Goal: Book appointment/travel/reservation

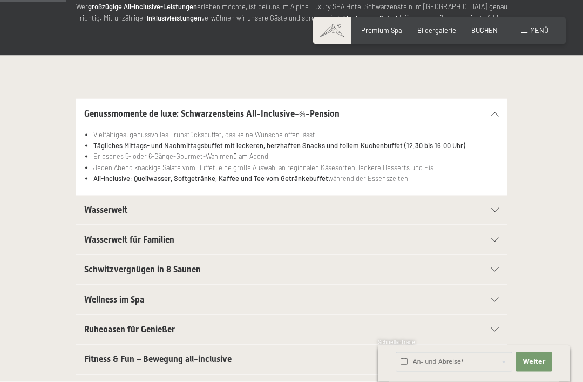
scroll to position [174, 0]
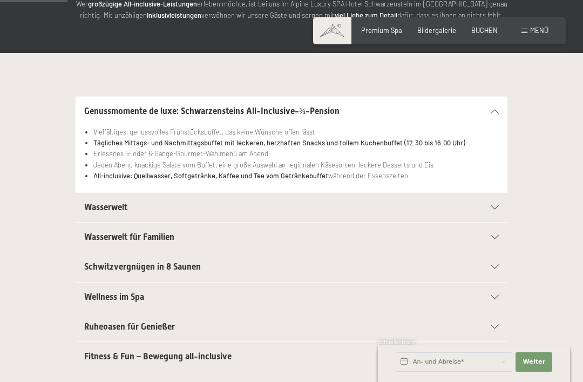
click at [491, 205] on icon at bounding box center [495, 207] width 8 height 4
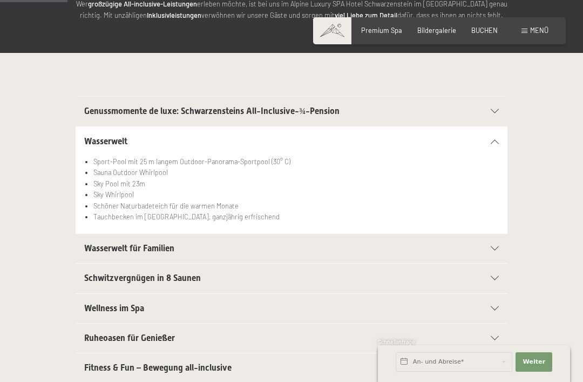
click at [495, 269] on div "Schwitzvergnügen in 8 Saunen" at bounding box center [291, 277] width 415 height 29
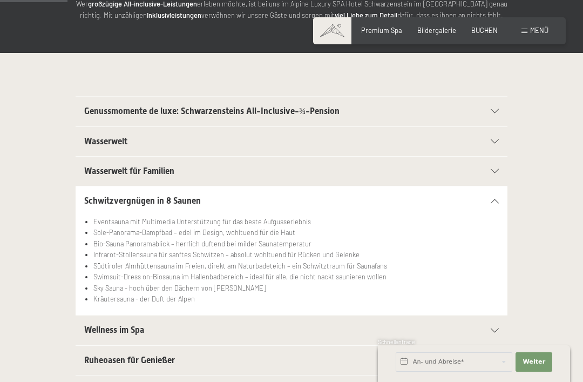
click at [488, 319] on div "Wellness im Spa" at bounding box center [291, 329] width 415 height 29
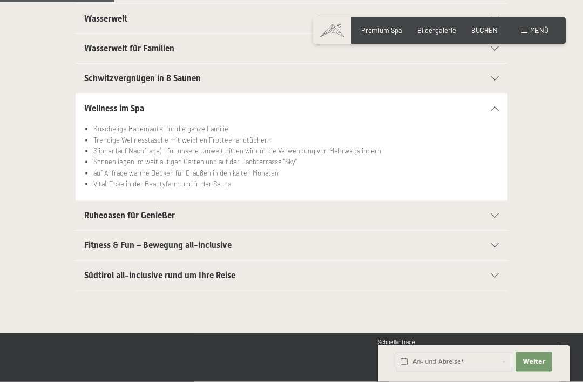
scroll to position [298, 0]
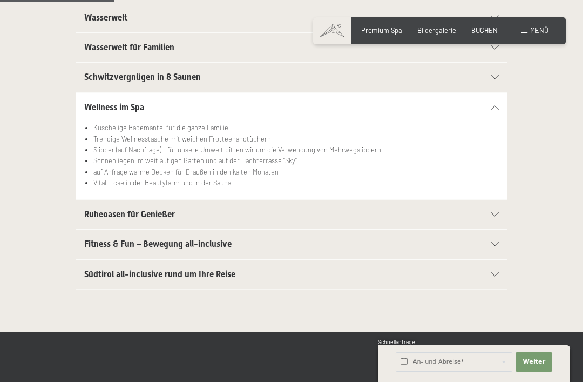
click at [489, 242] on div at bounding box center [489, 244] width 19 height 4
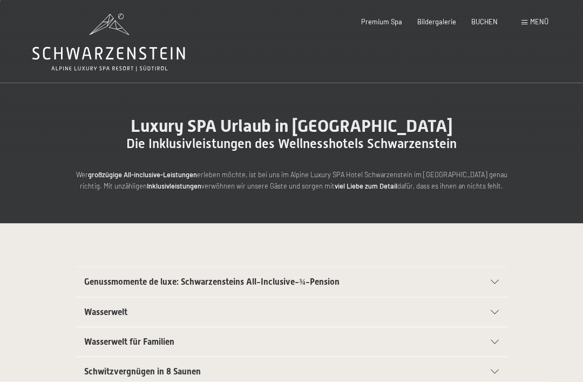
scroll to position [4, 0]
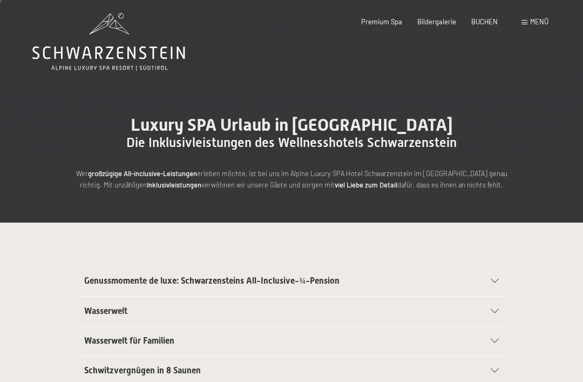
click at [523, 27] on div "Buchen Anfragen Premium Spa Bildergalerie BUCHEN Menü DE IT EN Gutschein Bilder…" at bounding box center [439, 22] width 218 height 10
click at [524, 26] on div "Menü" at bounding box center [535, 22] width 27 height 10
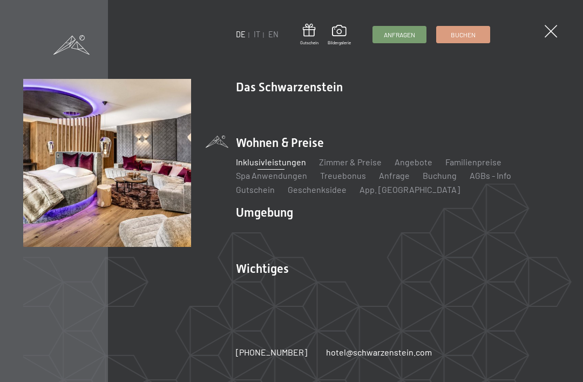
scroll to position [156, 0]
click at [269, 161] on link "Inklusivleistungen" at bounding box center [271, 162] width 70 height 10
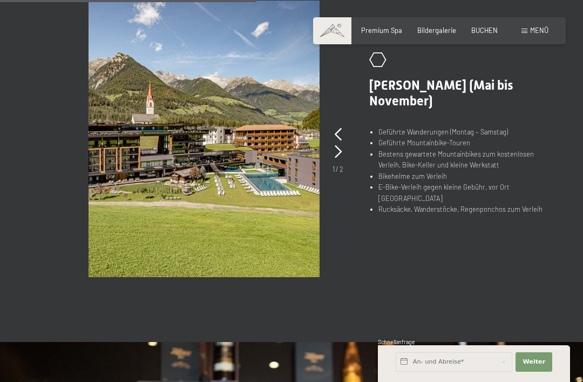
scroll to position [659, 0]
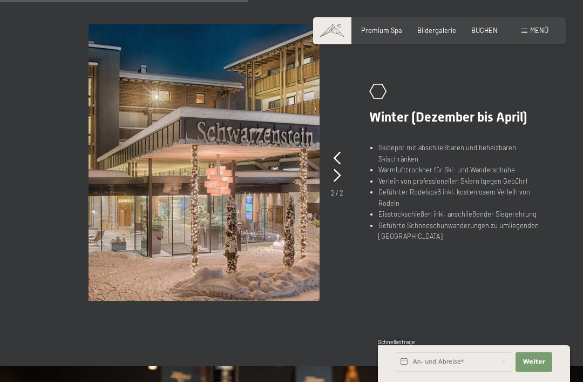
click at [340, 173] on icon at bounding box center [337, 175] width 7 height 13
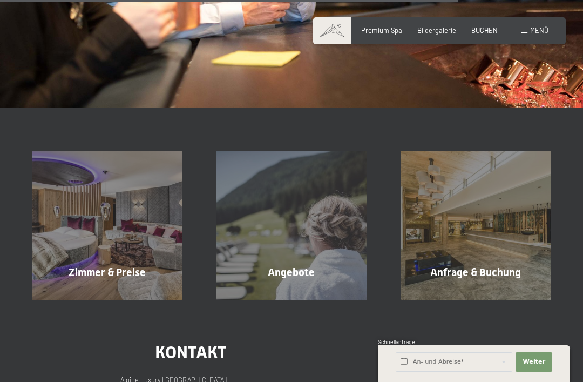
scroll to position [1246, 0]
click at [478, 211] on div "Anfrage & Buchung Mehr erfahren" at bounding box center [476, 225] width 184 height 150
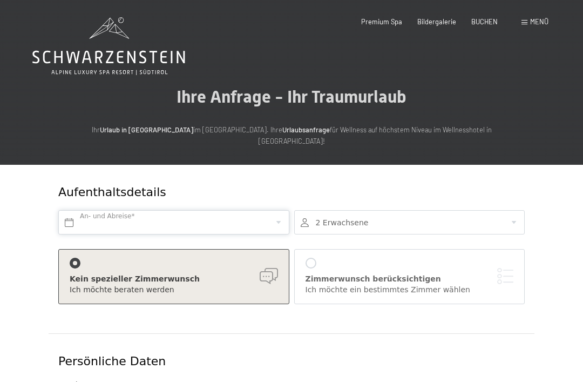
click at [277, 210] on input "text" at bounding box center [173, 222] width 231 height 24
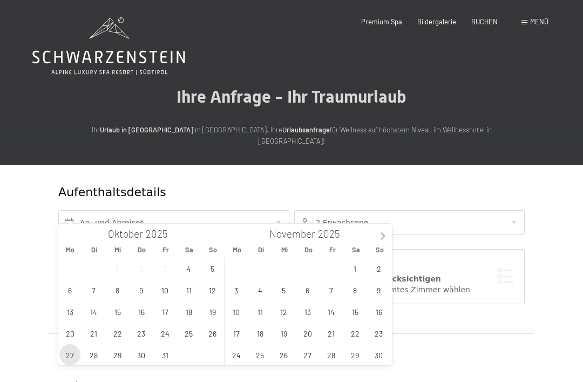
click at [72, 352] on span "27" at bounding box center [69, 354] width 21 height 21
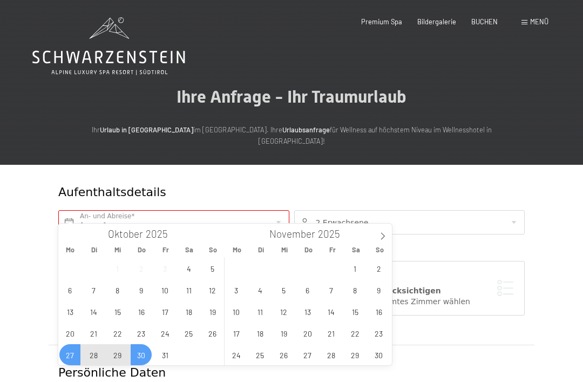
click at [146, 353] on span "30" at bounding box center [141, 354] width 21 height 21
type input "Mo. 27.10.2025 - Do. 30.10.2025"
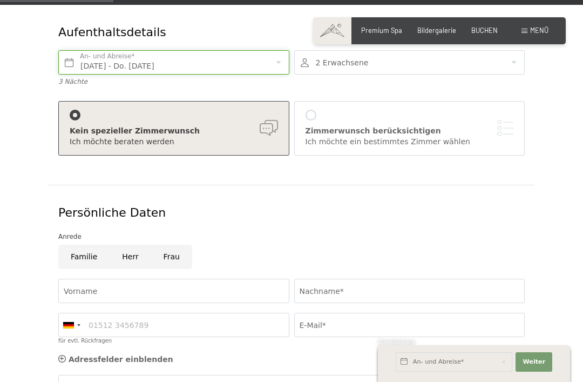
scroll to position [159, 0]
click at [222, 280] on input "Vorname" at bounding box center [173, 291] width 231 height 24
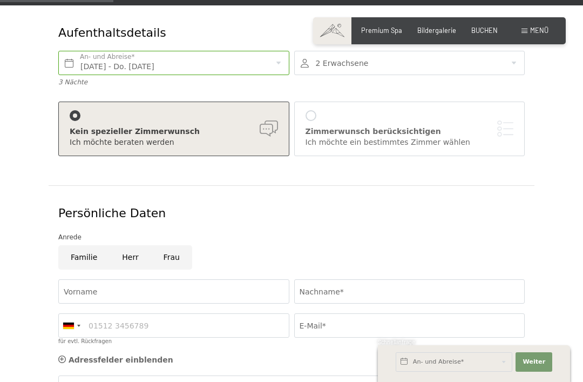
click at [165, 245] on input "Frau" at bounding box center [171, 257] width 41 height 24
radio input "true"
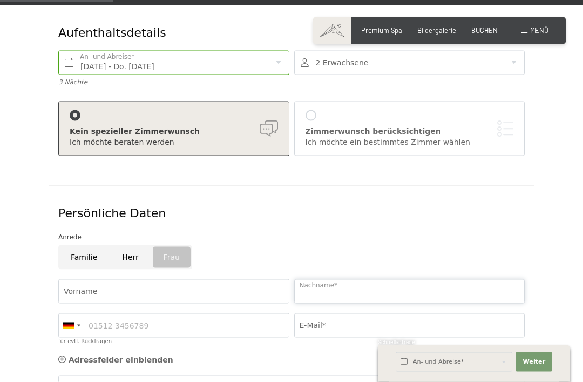
click at [364, 279] on input "Nachname*" at bounding box center [409, 291] width 231 height 24
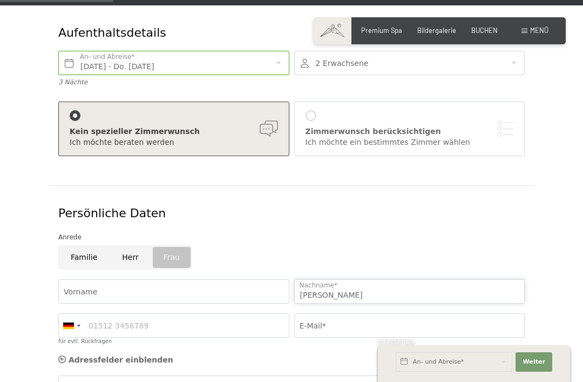
type input "Keim"
click at [322, 316] on input "E-Mail*" at bounding box center [409, 325] width 231 height 24
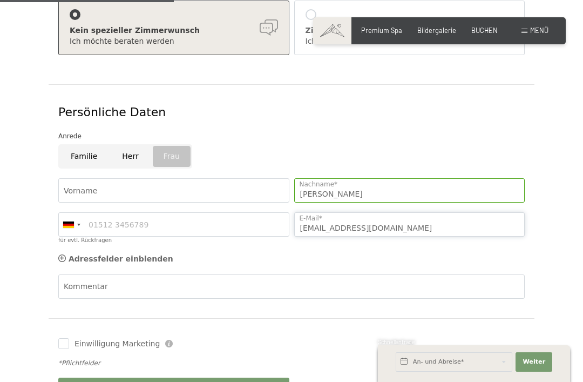
scroll to position [254, 0]
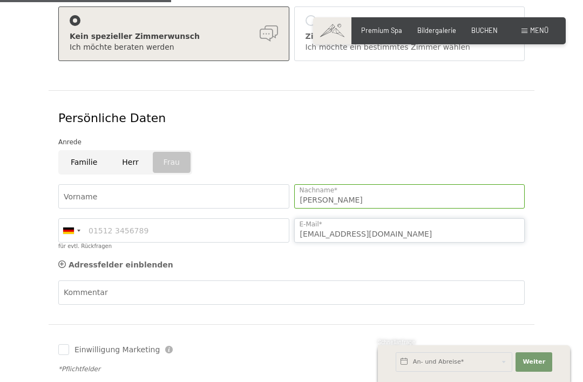
type input "juliakeim@gmx.de"
click at [87, 220] on input "für evtl. Rückfragen" at bounding box center [173, 230] width 231 height 24
click at [94, 184] on input "Vorname" at bounding box center [173, 196] width 231 height 24
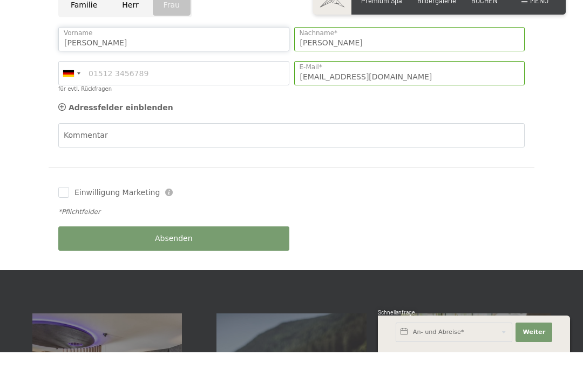
scroll to position [383, 0]
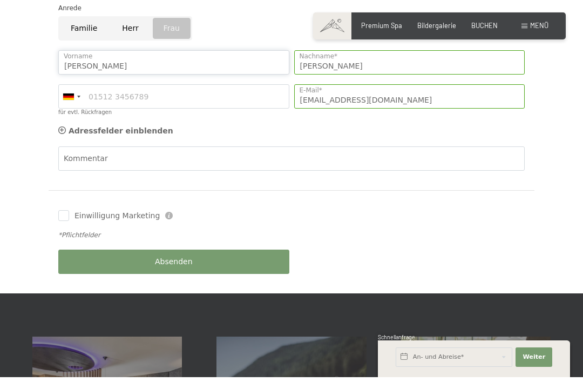
type input "Julia"
click at [59, 215] on input "Einwilligung Marketing" at bounding box center [63, 220] width 11 height 11
checkbox input "true"
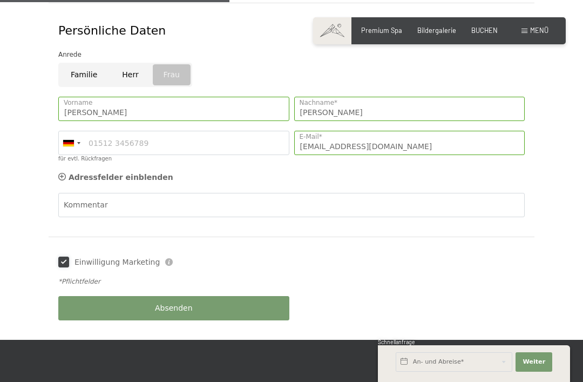
scroll to position [341, 0]
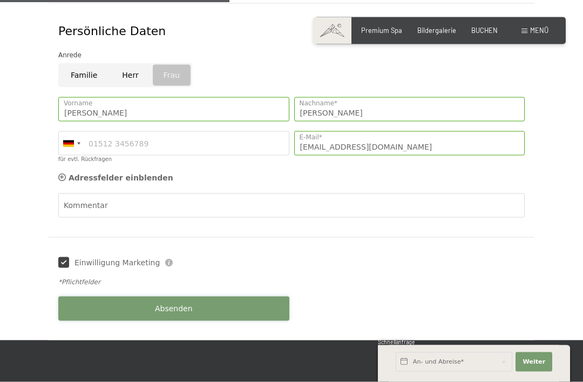
click at [200, 296] on button "Absenden" at bounding box center [173, 308] width 231 height 24
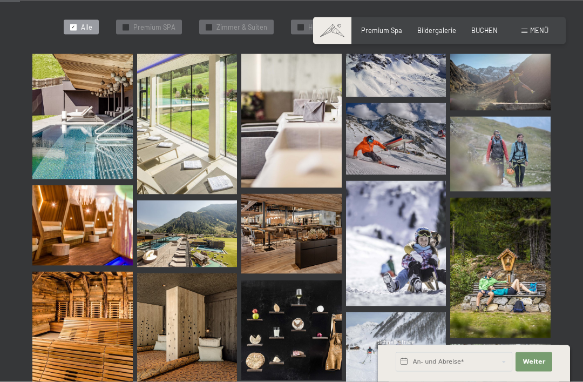
scroll to position [278, 0]
click at [97, 137] on img at bounding box center [82, 115] width 100 height 125
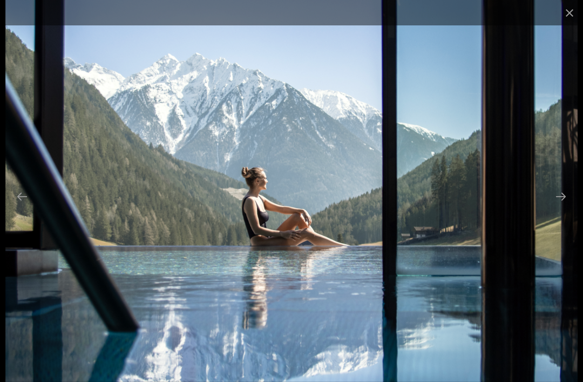
click at [558, 207] on button "Next slide" at bounding box center [561, 196] width 23 height 21
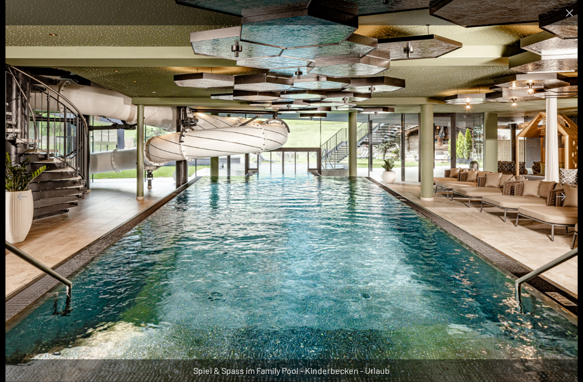
click at [554, 207] on button "Next slide" at bounding box center [561, 196] width 23 height 21
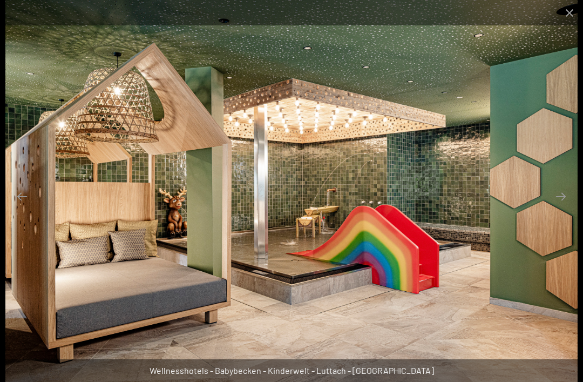
click at [556, 207] on button "Next slide" at bounding box center [561, 196] width 23 height 21
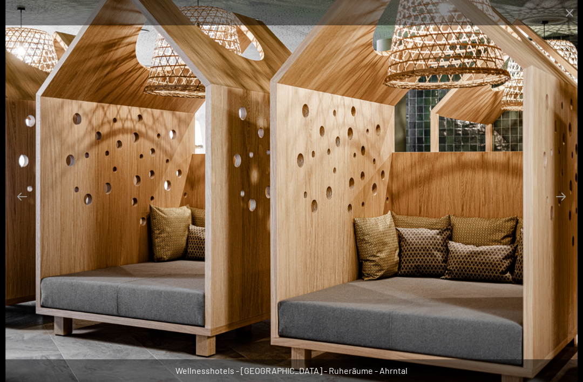
click at [557, 207] on button "Next slide" at bounding box center [561, 196] width 23 height 21
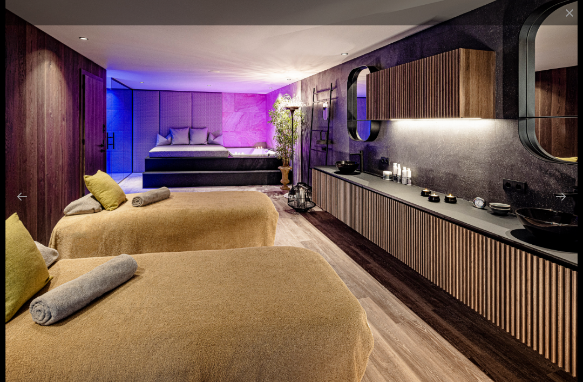
click at [556, 207] on button "Next slide" at bounding box center [561, 196] width 23 height 21
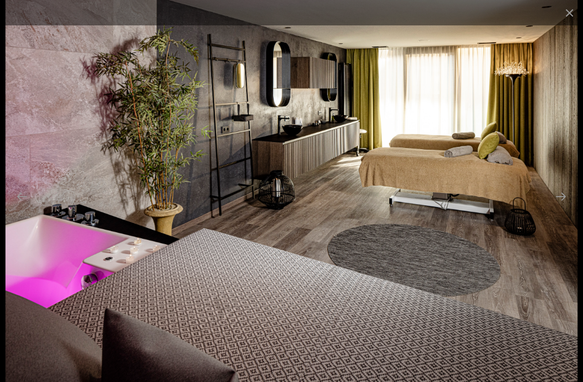
click at [558, 207] on button "Next slide" at bounding box center [561, 196] width 23 height 21
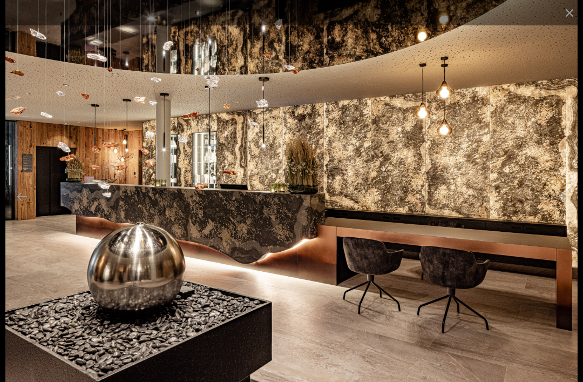
click at [558, 207] on button "Next slide" at bounding box center [561, 196] width 23 height 21
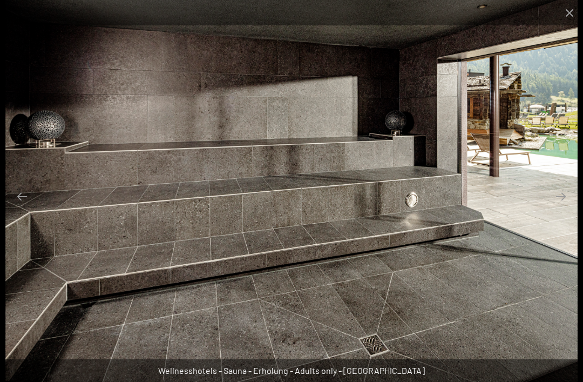
click at [565, 207] on button "Next slide" at bounding box center [561, 196] width 23 height 21
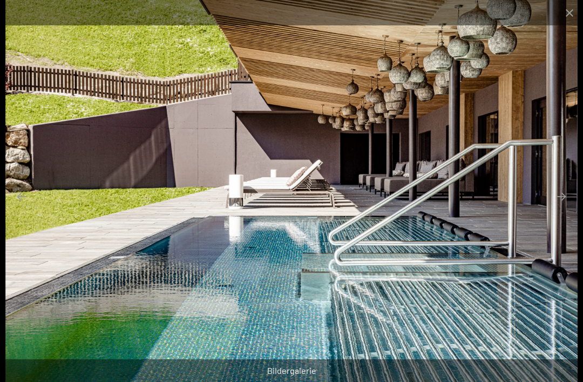
click at [555, 207] on button "Next slide" at bounding box center [561, 196] width 23 height 21
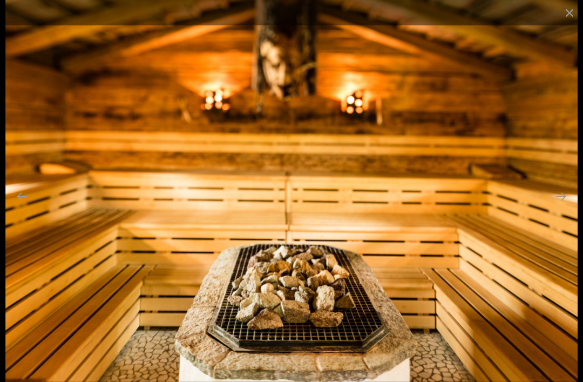
click at [560, 207] on button "Next slide" at bounding box center [561, 196] width 23 height 21
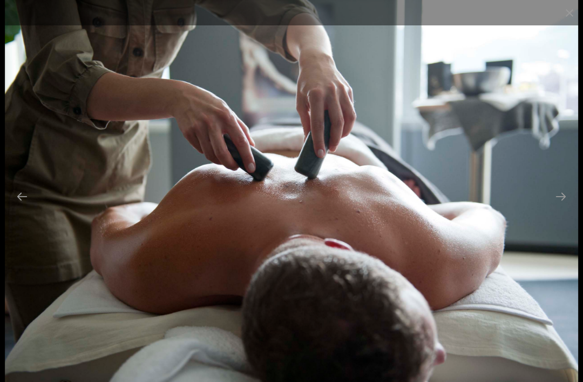
click at [566, 207] on button "Next slide" at bounding box center [561, 196] width 23 height 21
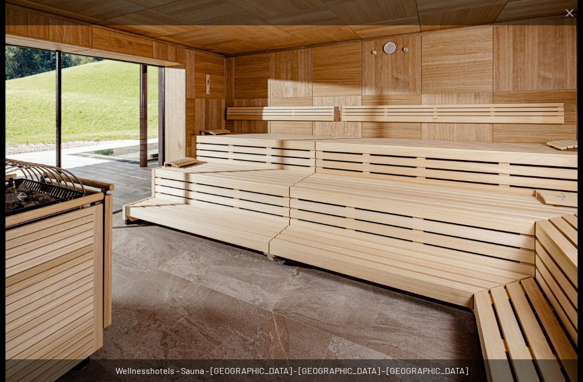
click at [560, 207] on button "Next slide" at bounding box center [561, 196] width 23 height 21
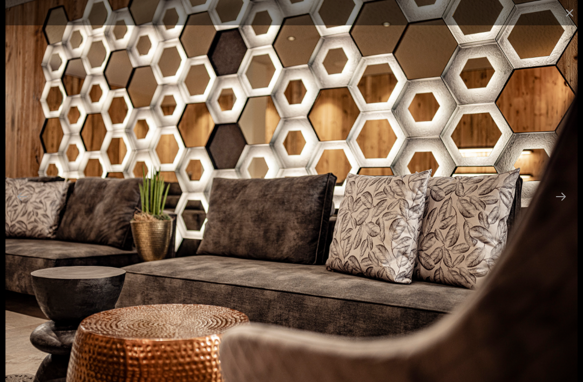
click at [553, 207] on button "Next slide" at bounding box center [561, 196] width 23 height 21
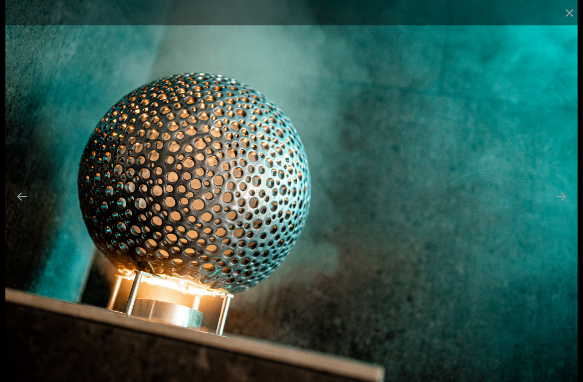
click at [553, 207] on button "Next slide" at bounding box center [561, 196] width 23 height 21
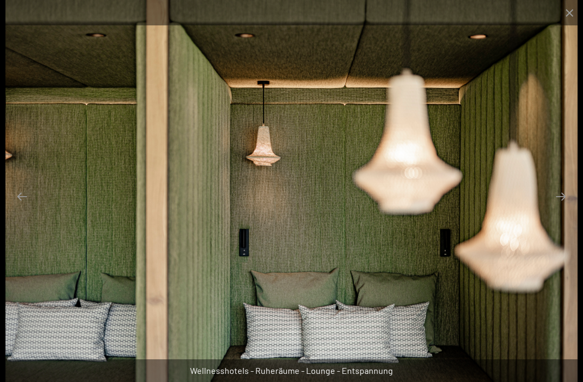
click at [561, 207] on button "Next slide" at bounding box center [561, 196] width 23 height 21
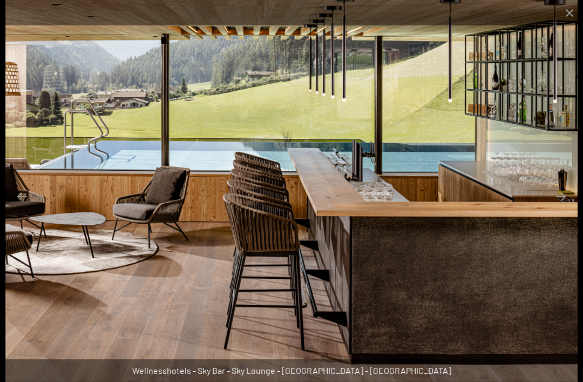
click at [557, 207] on button "Next slide" at bounding box center [561, 196] width 23 height 21
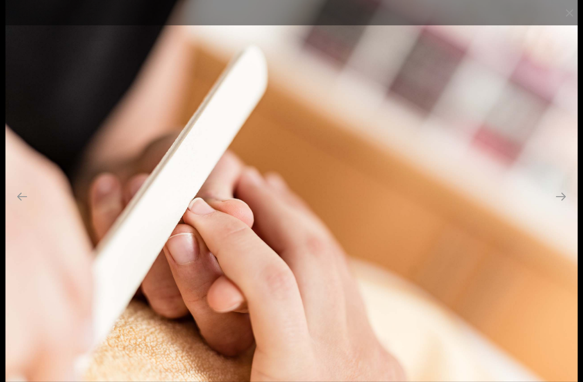
click at [557, 207] on button "Next slide" at bounding box center [561, 196] width 23 height 21
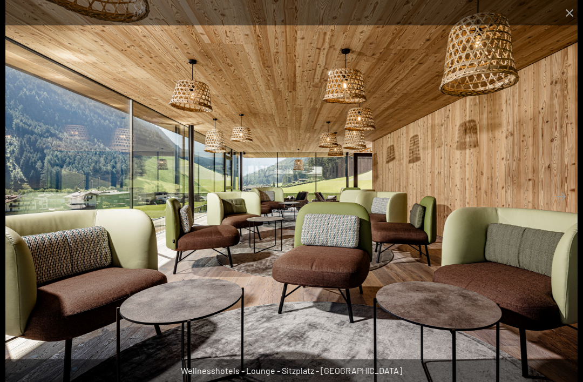
click at [565, 207] on button "Next slide" at bounding box center [561, 196] width 23 height 21
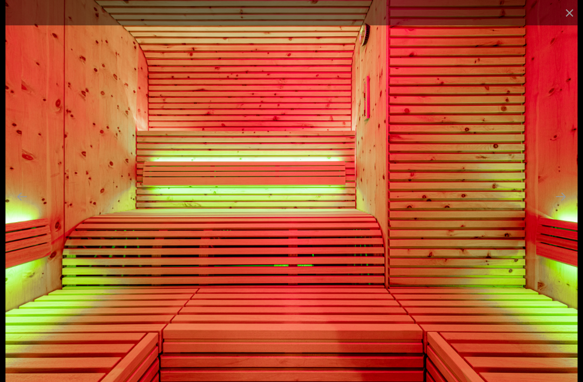
click at [560, 207] on button "Next slide" at bounding box center [561, 196] width 23 height 21
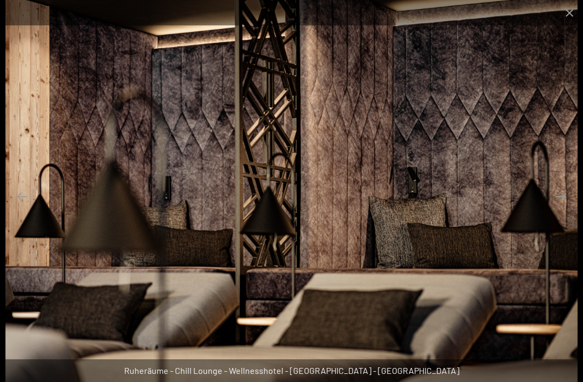
click at [555, 207] on button "Next slide" at bounding box center [561, 196] width 23 height 21
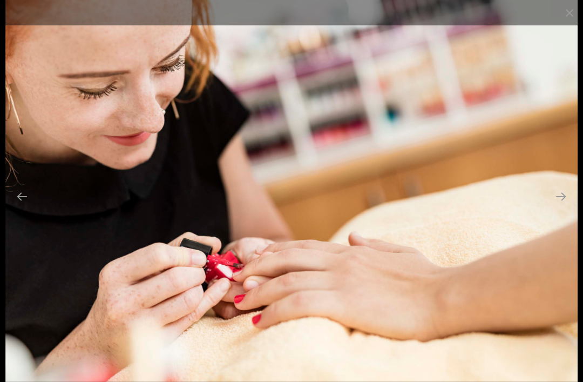
click at [566, 207] on button "Next slide" at bounding box center [561, 196] width 23 height 21
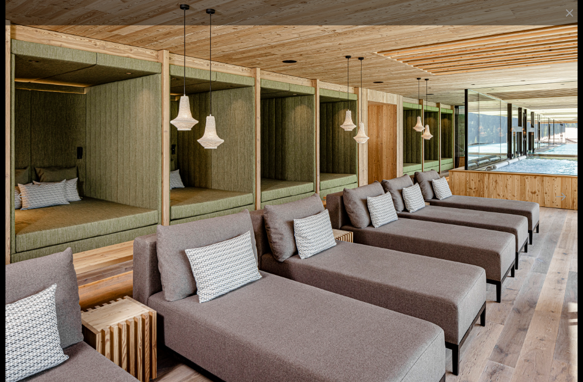
click at [557, 207] on button "Next slide" at bounding box center [561, 196] width 23 height 21
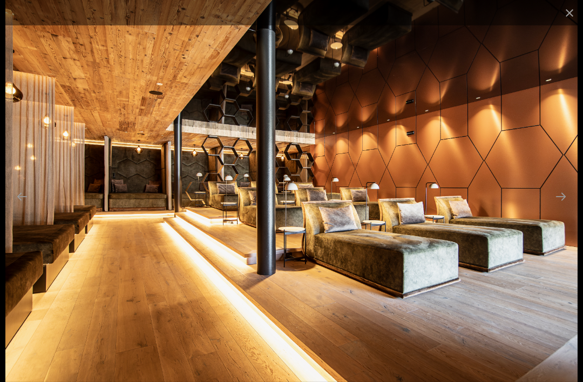
click at [565, 207] on button "Next slide" at bounding box center [561, 196] width 23 height 21
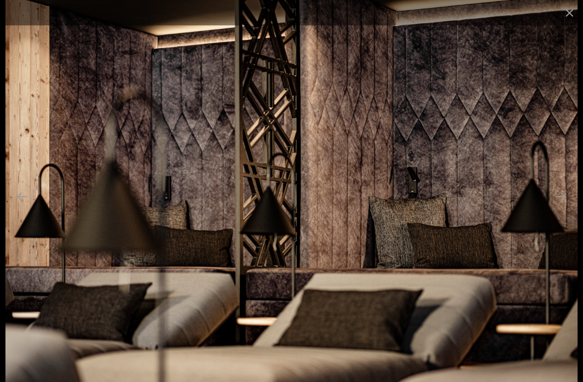
click at [566, 207] on button "Next slide" at bounding box center [561, 196] width 23 height 21
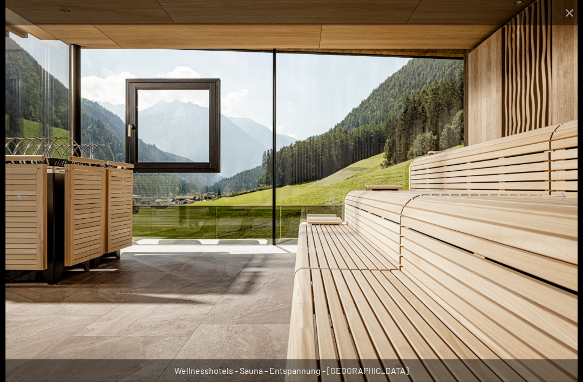
click at [558, 207] on button "Next slide" at bounding box center [561, 196] width 23 height 21
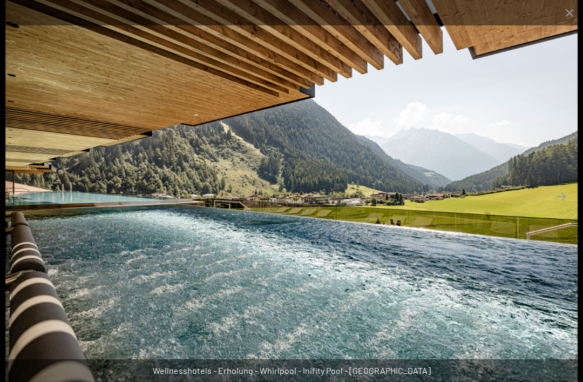
click at [560, 207] on button "Next slide" at bounding box center [561, 196] width 23 height 21
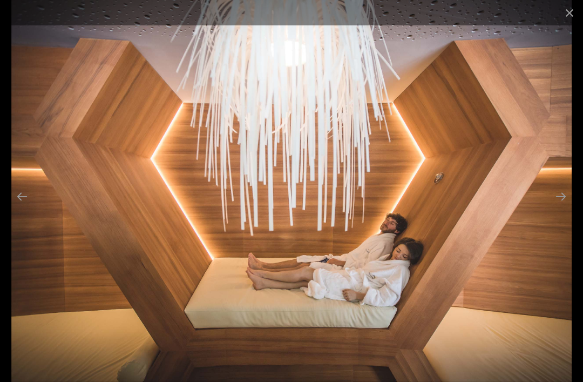
click at [562, 207] on button "Next slide" at bounding box center [561, 196] width 23 height 21
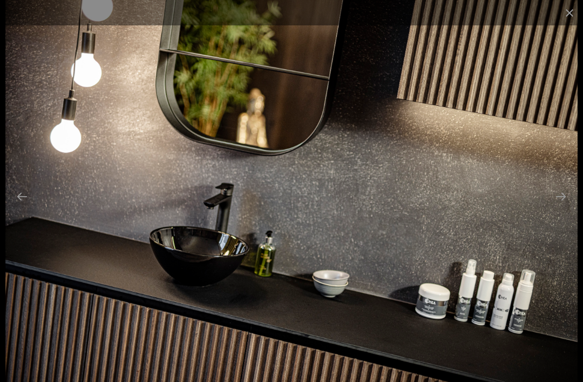
click at [556, 207] on button "Next slide" at bounding box center [561, 196] width 23 height 21
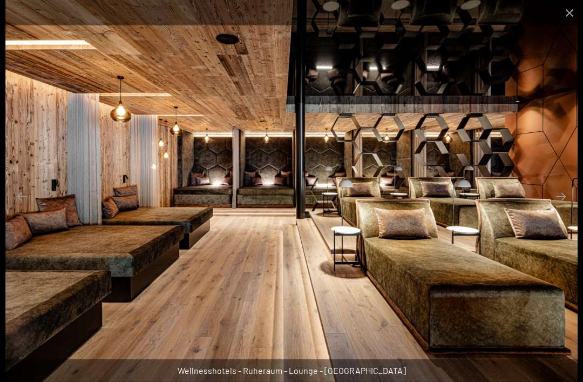
click at [564, 207] on button "Next slide" at bounding box center [561, 196] width 23 height 21
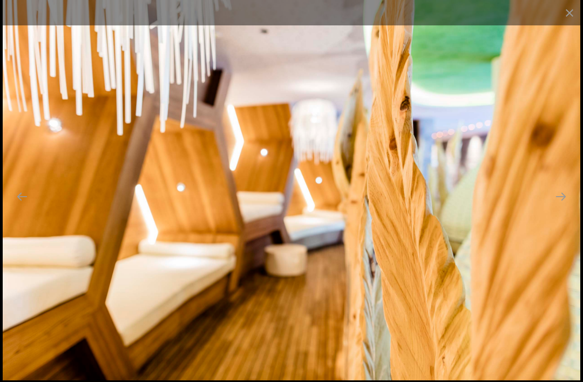
click at [570, 207] on button "Next slide" at bounding box center [561, 196] width 23 height 21
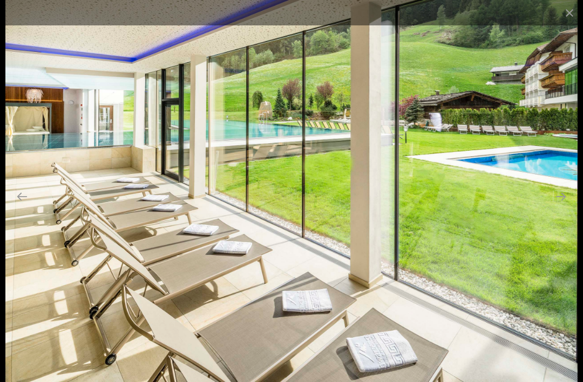
click at [562, 207] on button "Next slide" at bounding box center [561, 196] width 23 height 21
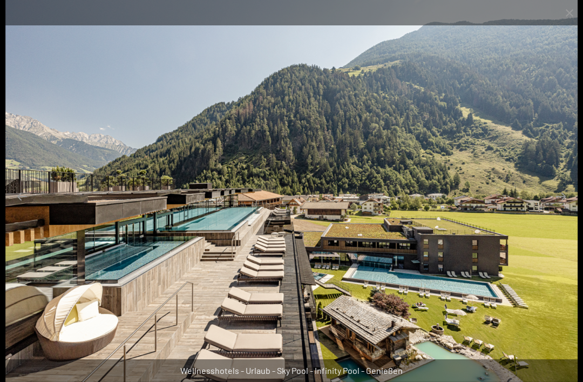
click at [559, 207] on button "Next slide" at bounding box center [561, 196] width 23 height 21
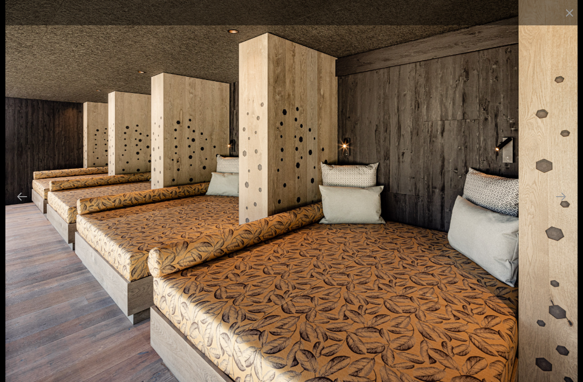
click at [565, 207] on button "Next slide" at bounding box center [561, 196] width 23 height 21
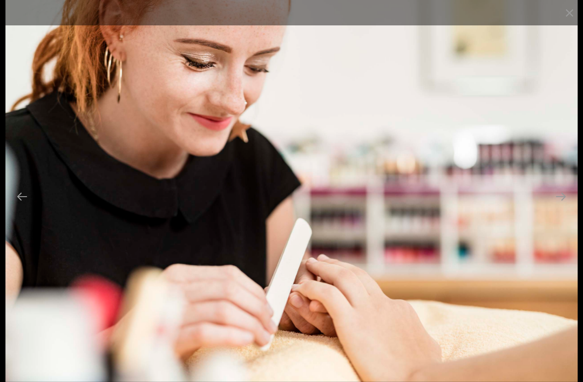
click at [563, 207] on button "Next slide" at bounding box center [561, 196] width 23 height 21
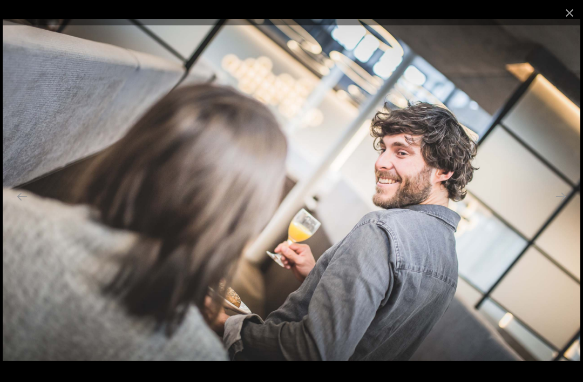
click at [558, 207] on button "Next slide" at bounding box center [561, 196] width 23 height 21
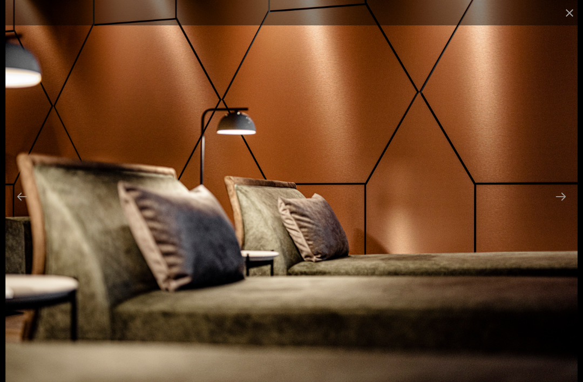
click at [563, 207] on button "Next slide" at bounding box center [561, 196] width 23 height 21
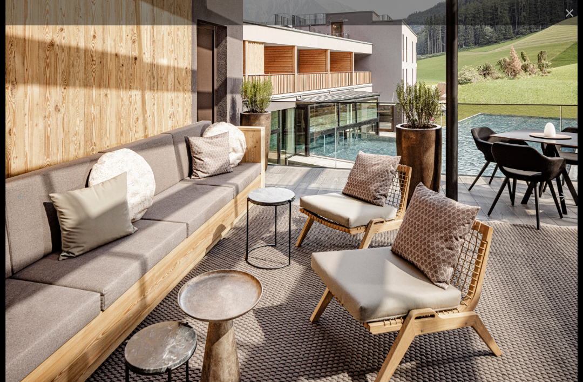
click at [557, 207] on button "Next slide" at bounding box center [561, 196] width 23 height 21
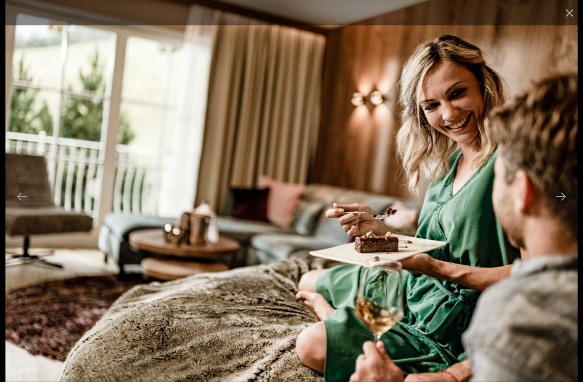
click at [556, 207] on button "Next slide" at bounding box center [561, 196] width 23 height 21
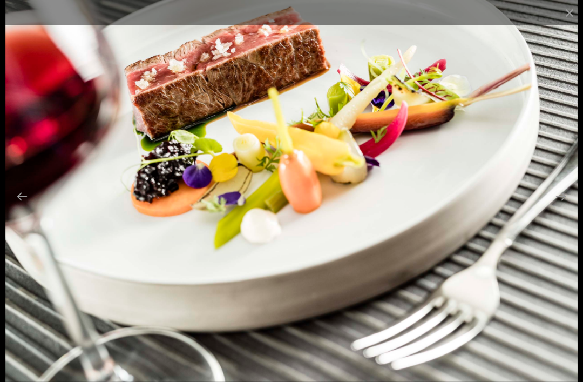
click at [562, 207] on button "Next slide" at bounding box center [561, 196] width 23 height 21
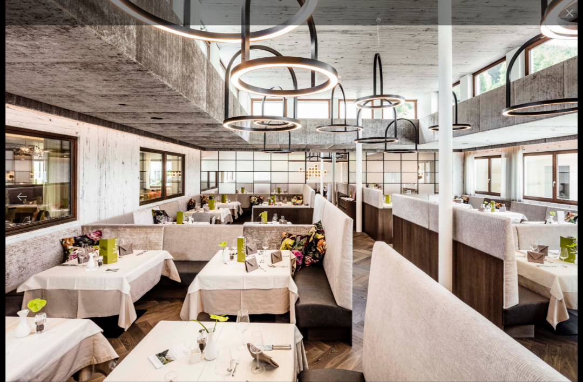
click at [565, 207] on button "Next slide" at bounding box center [561, 196] width 23 height 21
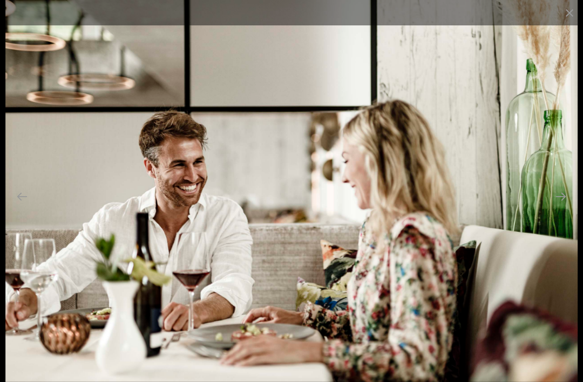
click at [562, 207] on button "Next slide" at bounding box center [561, 196] width 23 height 21
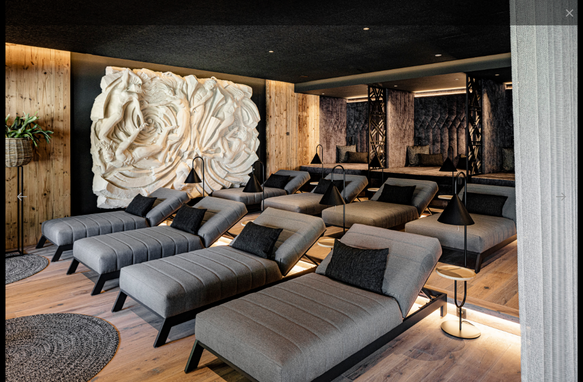
click at [556, 207] on button "Next slide" at bounding box center [561, 196] width 23 height 21
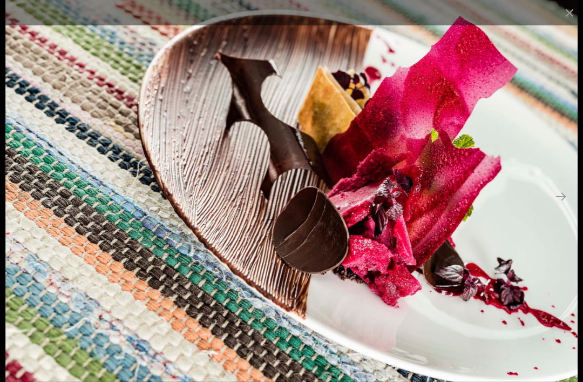
click at [557, 207] on button "Next slide" at bounding box center [561, 196] width 23 height 21
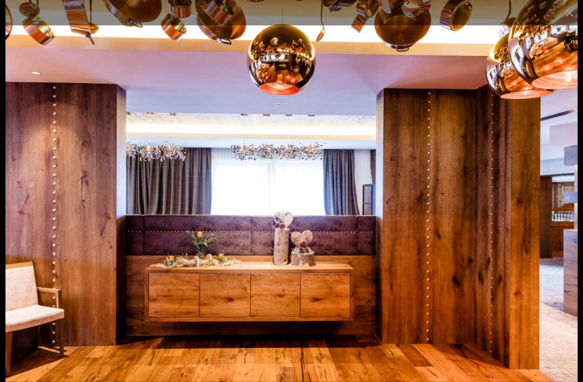
click at [560, 207] on button "Next slide" at bounding box center [561, 196] width 23 height 21
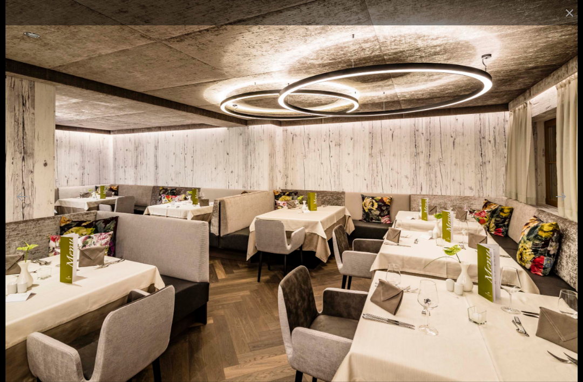
click at [563, 207] on button "Next slide" at bounding box center [561, 196] width 23 height 21
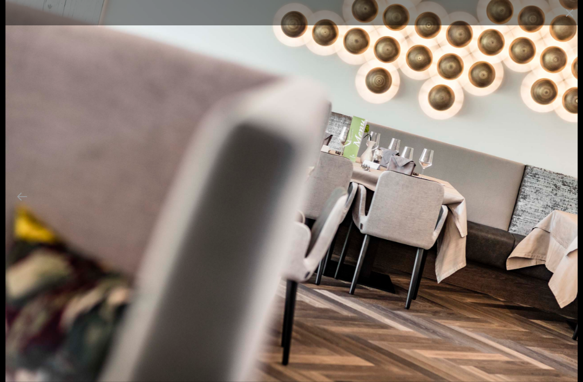
click at [560, 207] on button "Next slide" at bounding box center [561, 196] width 23 height 21
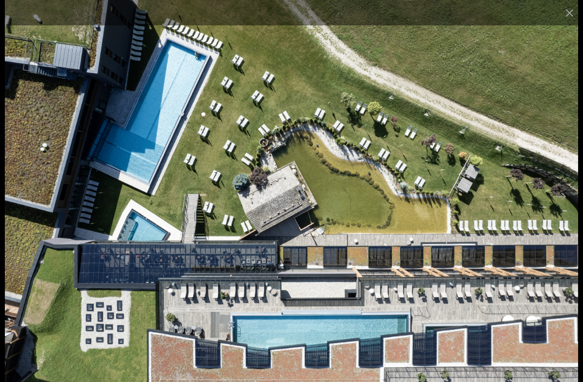
click at [563, 207] on button "Next slide" at bounding box center [561, 196] width 23 height 21
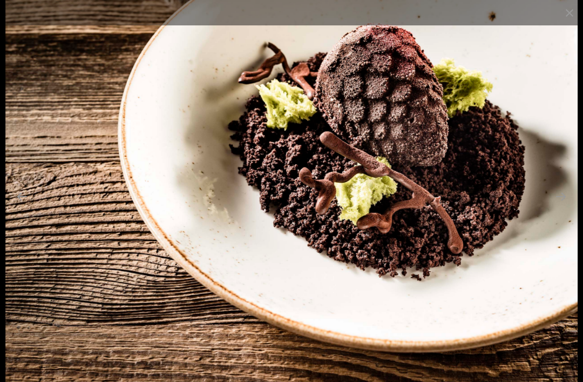
click at [562, 207] on button "Next slide" at bounding box center [561, 196] width 23 height 21
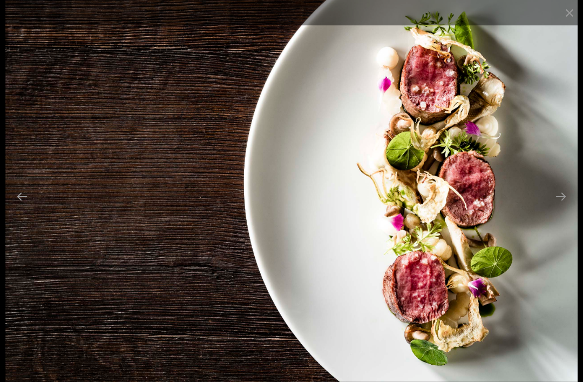
click at [562, 207] on button "Next slide" at bounding box center [561, 196] width 23 height 21
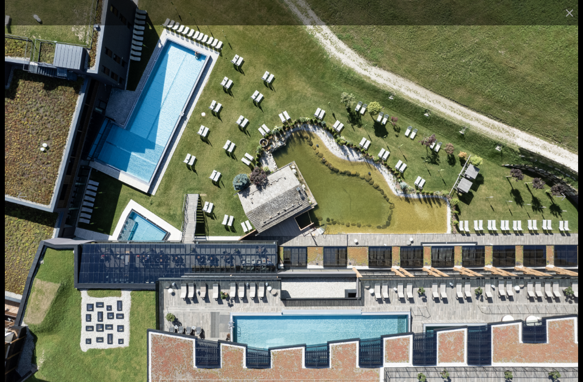
click at [565, 207] on button "Next slide" at bounding box center [561, 196] width 23 height 21
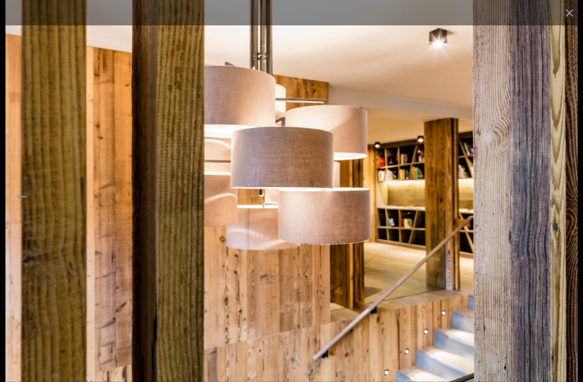
click at [560, 207] on button "Next slide" at bounding box center [561, 196] width 23 height 21
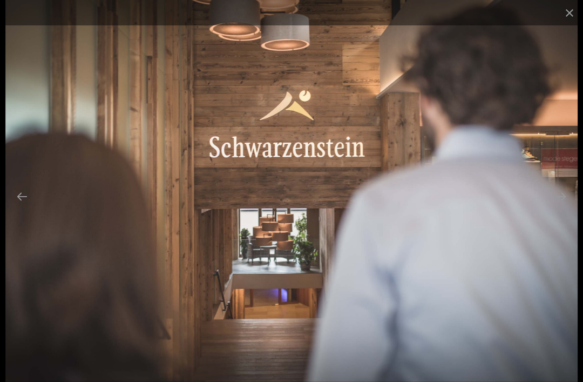
click at [558, 207] on button "Next slide" at bounding box center [561, 196] width 23 height 21
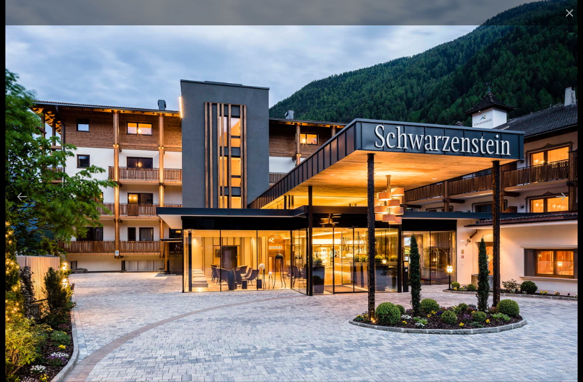
click at [567, 207] on button "Next slide" at bounding box center [561, 196] width 23 height 21
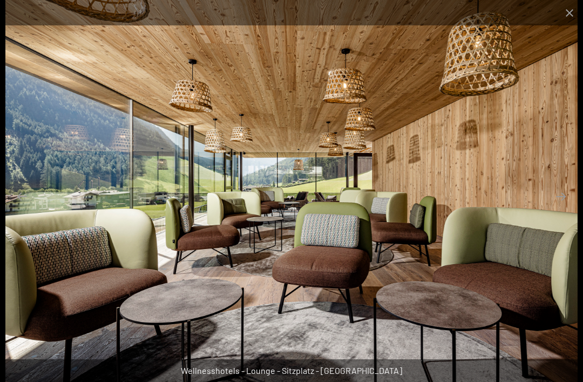
click at [569, 207] on button "Next slide" at bounding box center [561, 196] width 23 height 21
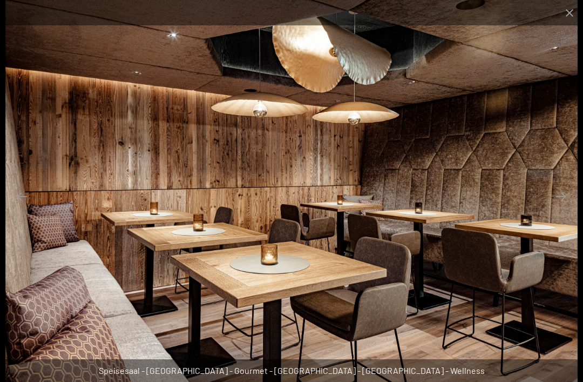
click at [564, 207] on button "Next slide" at bounding box center [561, 196] width 23 height 21
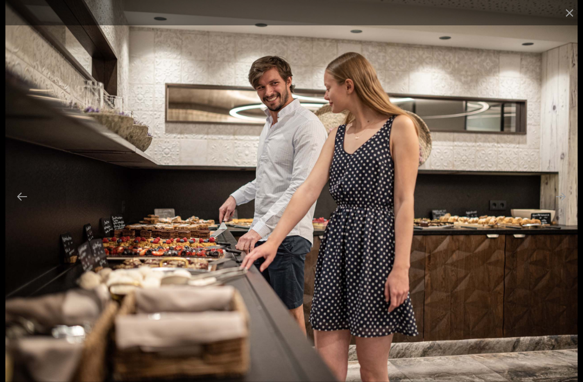
click at [562, 207] on button "Next slide" at bounding box center [561, 196] width 23 height 21
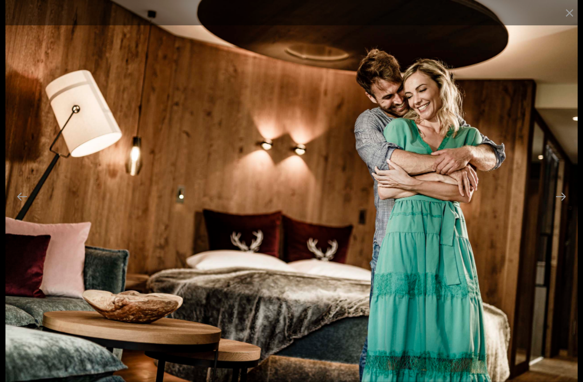
click at [557, 207] on button "Next slide" at bounding box center [561, 196] width 23 height 21
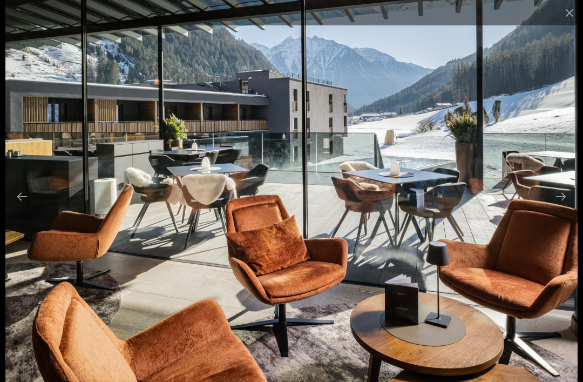
click at [556, 207] on button "Next slide" at bounding box center [561, 196] width 23 height 21
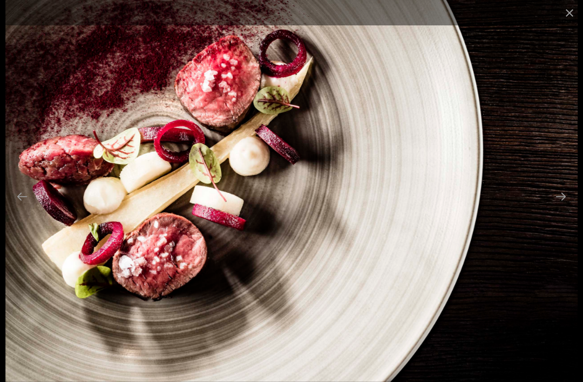
click at [560, 207] on button "Next slide" at bounding box center [561, 196] width 23 height 21
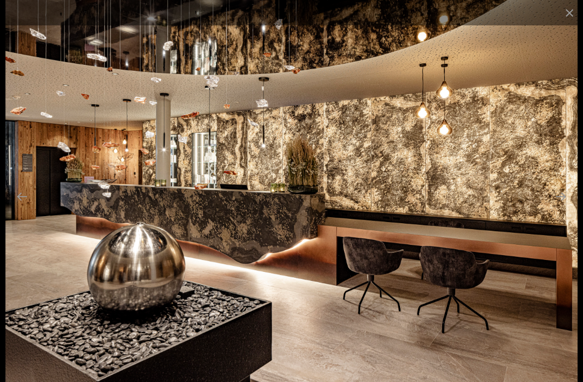
click at [559, 207] on button "Next slide" at bounding box center [561, 196] width 23 height 21
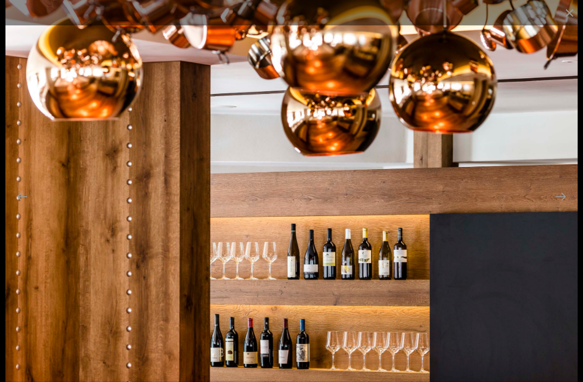
click at [557, 207] on button "Next slide" at bounding box center [561, 196] width 23 height 21
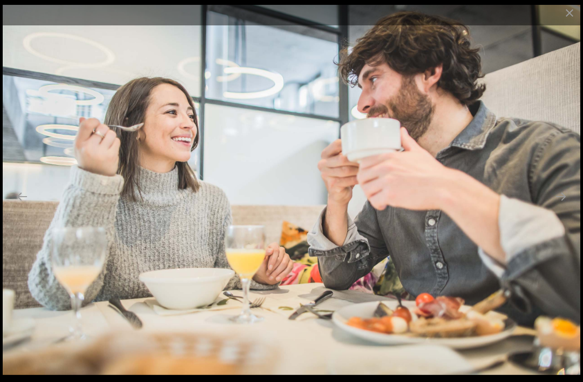
click at [559, 207] on button "Next slide" at bounding box center [561, 196] width 23 height 21
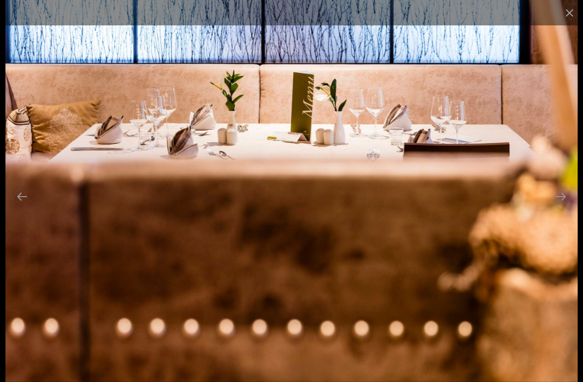
click at [559, 207] on button "Next slide" at bounding box center [561, 196] width 23 height 21
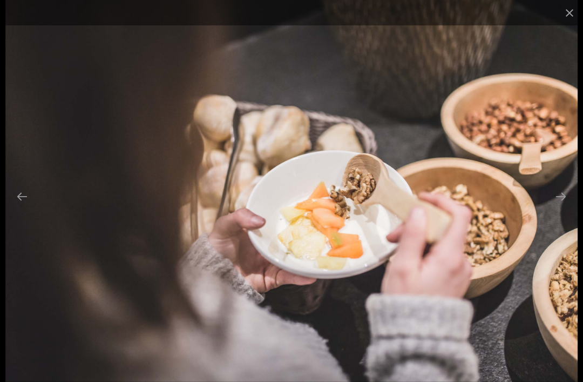
click at [562, 207] on button "Next slide" at bounding box center [561, 196] width 23 height 21
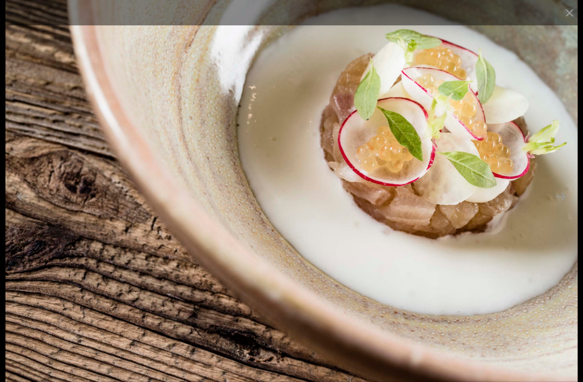
click at [559, 207] on button "Next slide" at bounding box center [561, 196] width 23 height 21
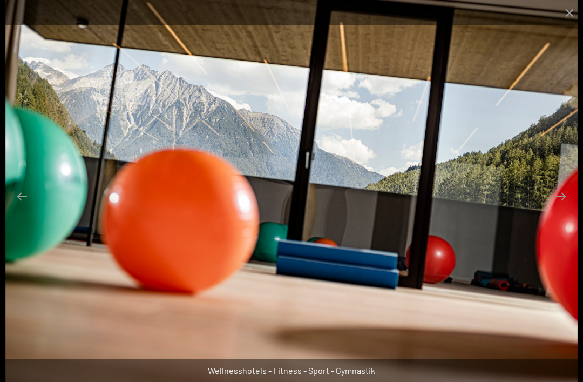
click at [558, 207] on button "Next slide" at bounding box center [561, 196] width 23 height 21
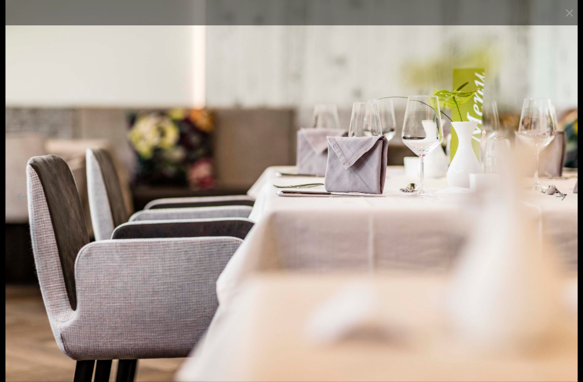
click at [559, 207] on button "Next slide" at bounding box center [561, 196] width 23 height 21
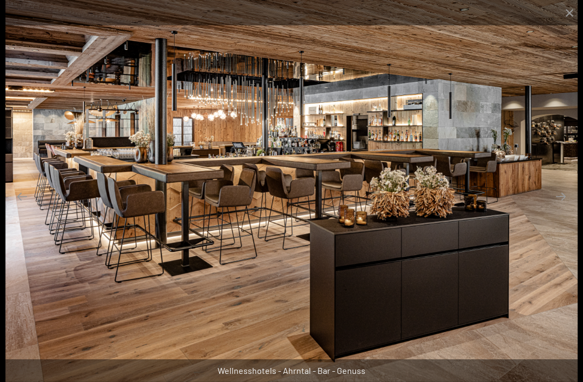
click at [559, 207] on button "Next slide" at bounding box center [561, 196] width 23 height 21
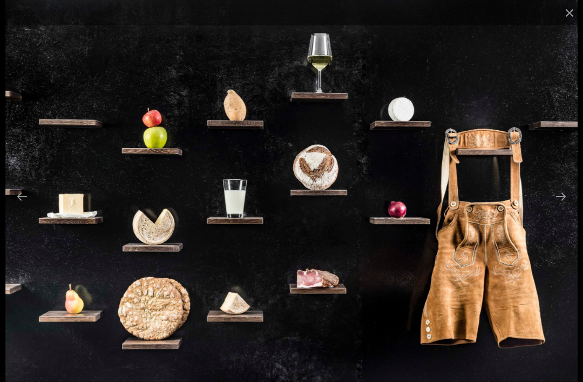
click at [562, 207] on button "Next slide" at bounding box center [561, 196] width 23 height 21
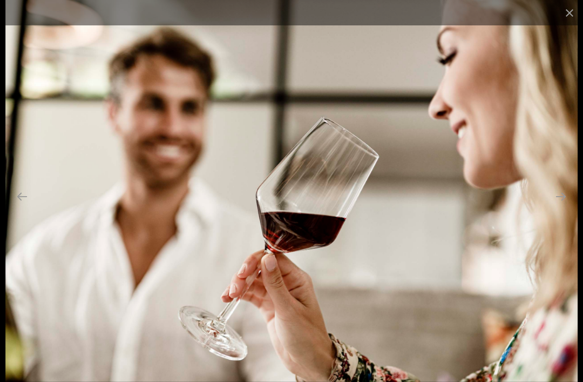
click at [558, 207] on button "Next slide" at bounding box center [561, 196] width 23 height 21
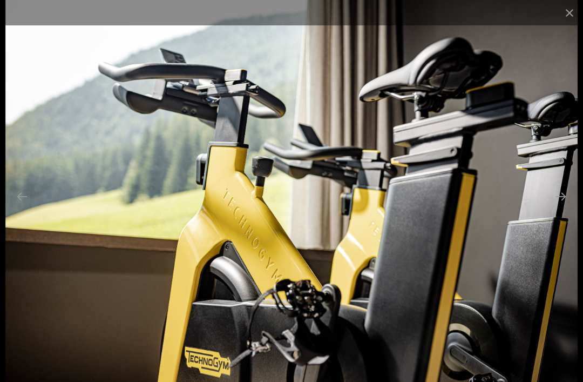
click at [565, 207] on button "Next slide" at bounding box center [561, 196] width 23 height 21
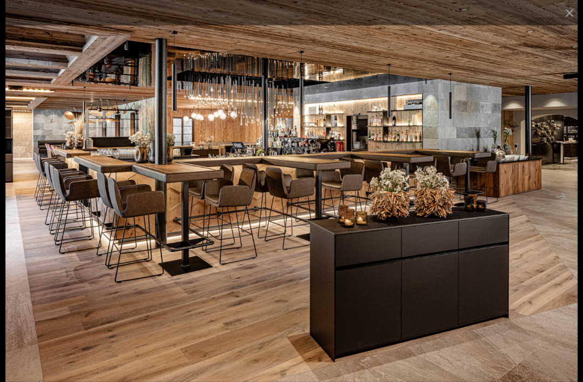
click at [567, 207] on button "Next slide" at bounding box center [561, 196] width 23 height 21
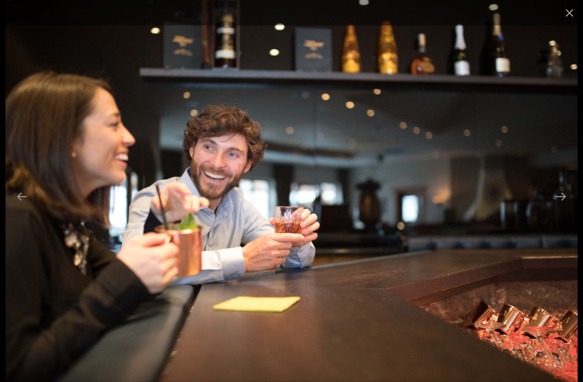
click at [567, 207] on button "Next slide" at bounding box center [561, 196] width 23 height 21
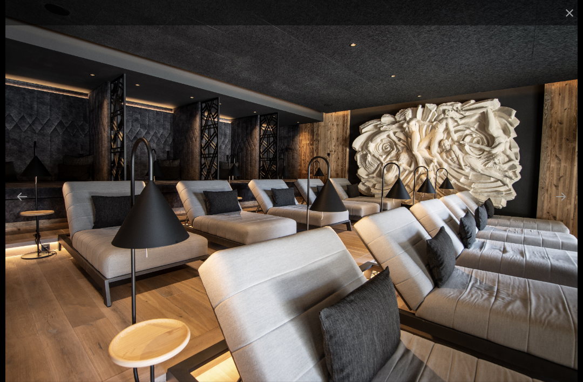
click at [566, 207] on button "Next slide" at bounding box center [561, 196] width 23 height 21
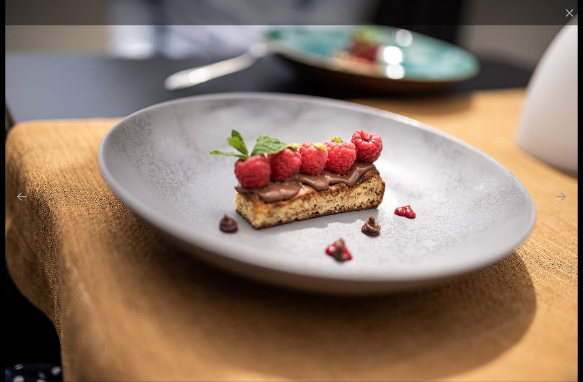
click at [562, 207] on button "Next slide" at bounding box center [561, 196] width 23 height 21
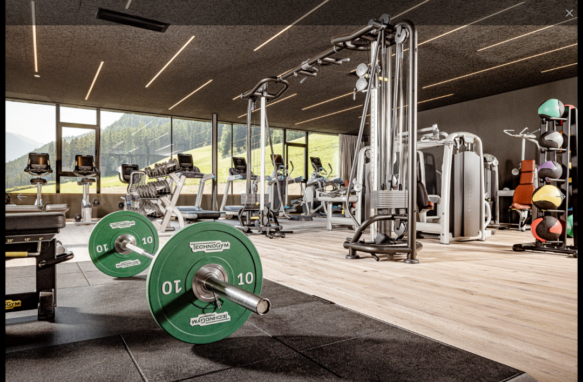
click at [561, 207] on button "Next slide" at bounding box center [561, 196] width 23 height 21
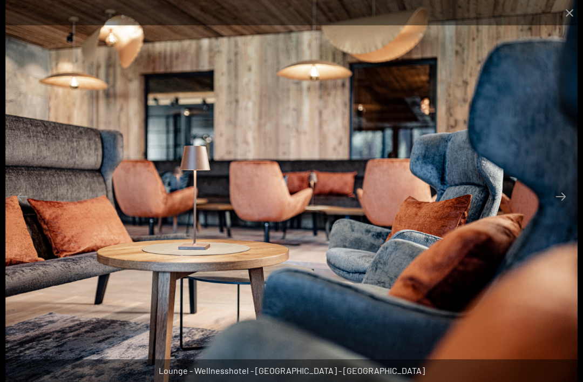
click at [12, 207] on button "Previous slide" at bounding box center [22, 196] width 23 height 21
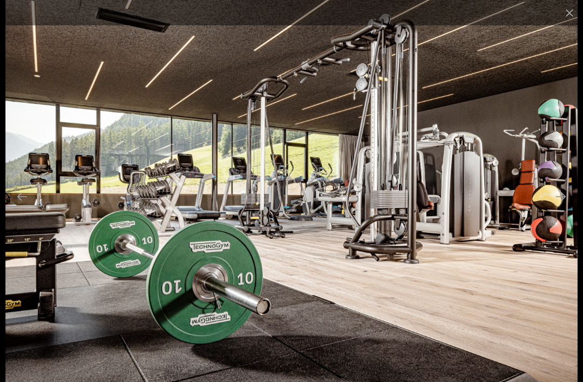
click at [563, 207] on button "Next slide" at bounding box center [561, 196] width 23 height 21
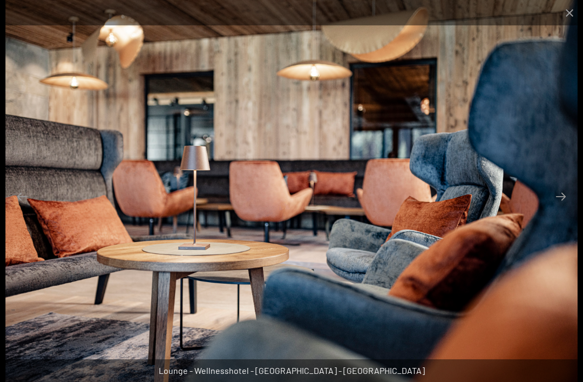
click at [561, 207] on button "Next slide" at bounding box center [561, 196] width 23 height 21
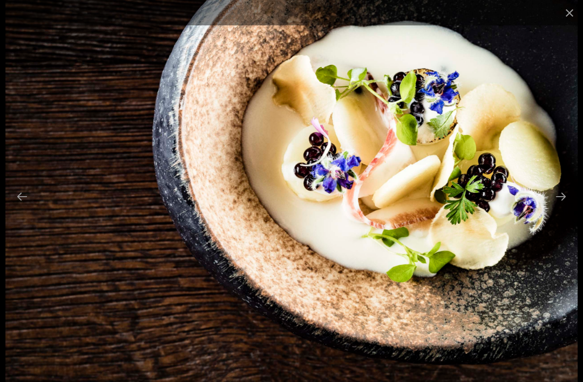
click at [555, 207] on button "Next slide" at bounding box center [561, 196] width 23 height 21
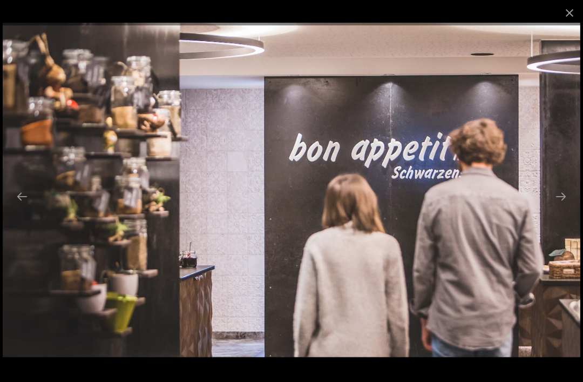
click at [556, 207] on button "Next slide" at bounding box center [561, 196] width 23 height 21
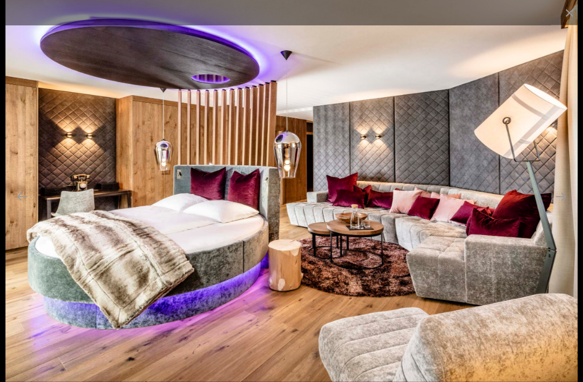
click at [564, 193] on button "Next slide" at bounding box center [561, 196] width 23 height 21
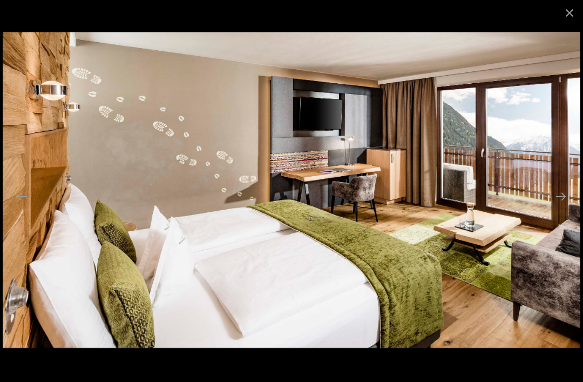
click at [565, 201] on button "Next slide" at bounding box center [561, 196] width 23 height 21
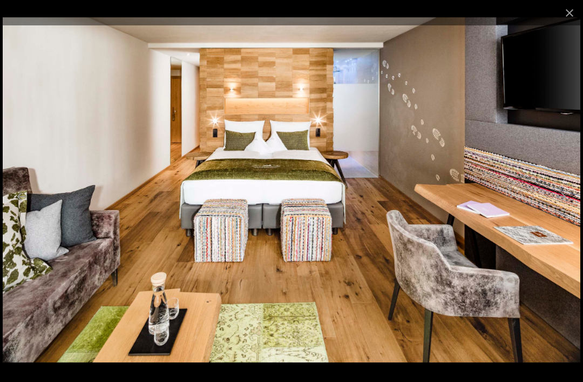
click at [571, 195] on button "Next slide" at bounding box center [561, 196] width 23 height 21
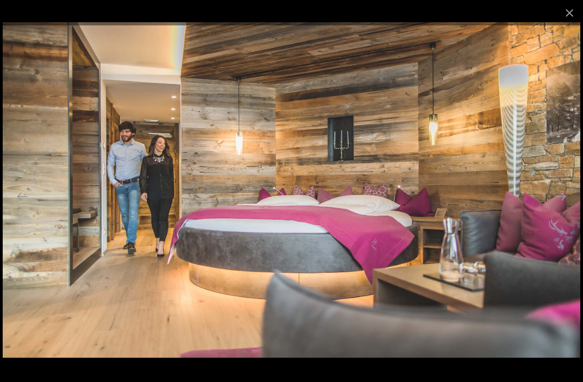
click at [569, 194] on button "Next slide" at bounding box center [561, 196] width 23 height 21
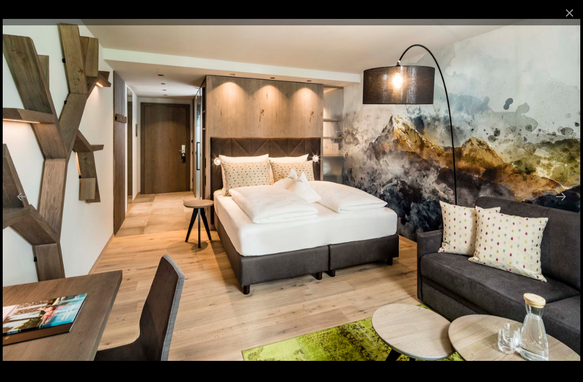
click at [567, 197] on button "Next slide" at bounding box center [561, 196] width 23 height 21
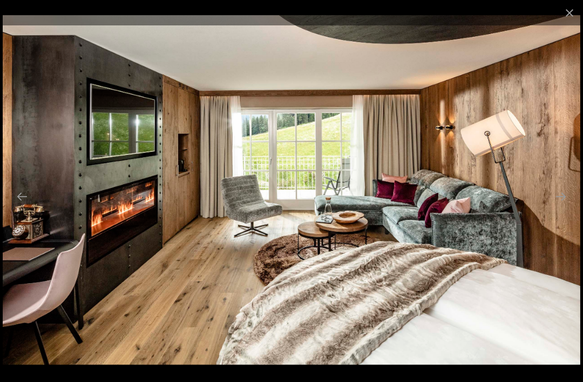
click at [564, 198] on button "Next slide" at bounding box center [561, 196] width 23 height 21
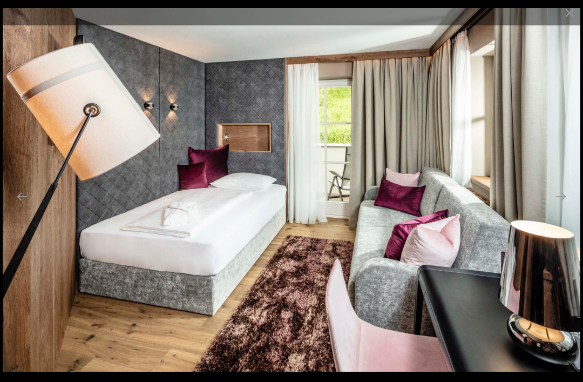
click at [558, 198] on button "Next slide" at bounding box center [561, 196] width 23 height 21
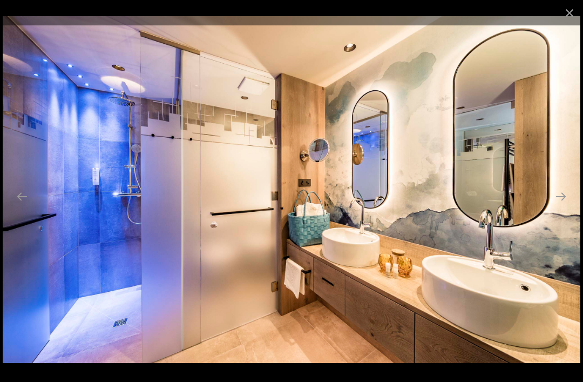
click at [565, 198] on button "Next slide" at bounding box center [561, 196] width 23 height 21
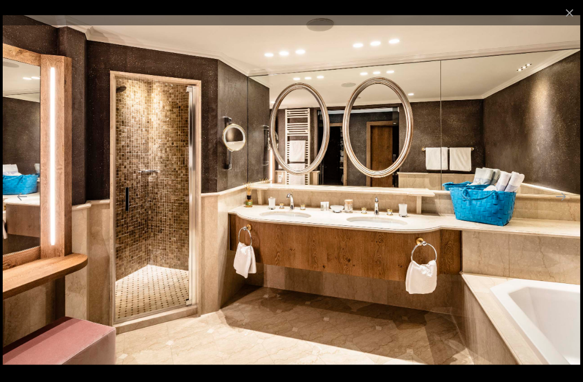
click at [562, 194] on button "Next slide" at bounding box center [561, 196] width 23 height 21
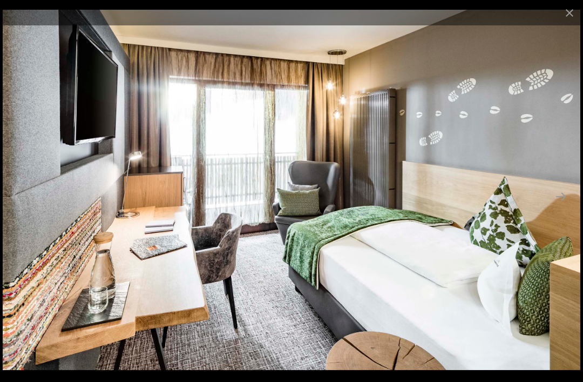
click at [569, 196] on button "Next slide" at bounding box center [561, 196] width 23 height 21
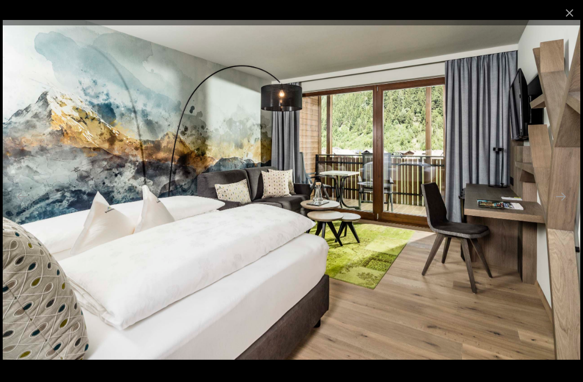
click at [563, 193] on button "Next slide" at bounding box center [561, 196] width 23 height 21
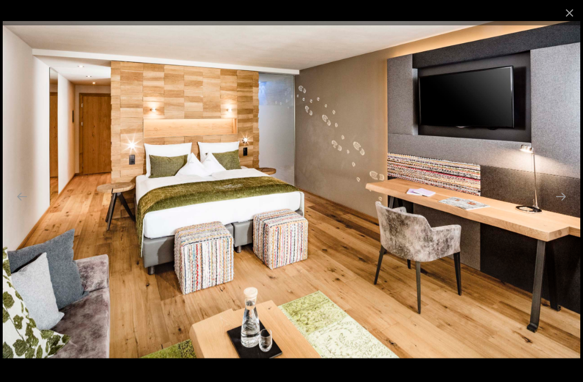
click at [558, 195] on button "Next slide" at bounding box center [561, 196] width 23 height 21
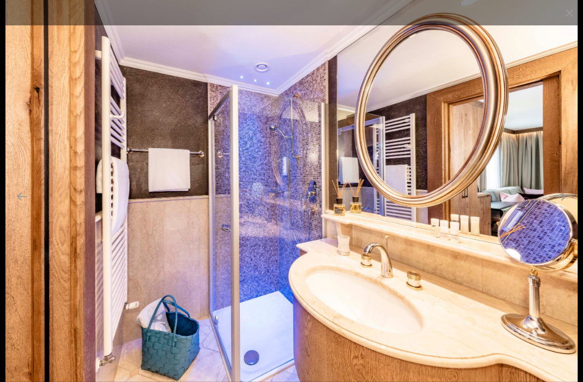
click at [562, 199] on button "Next slide" at bounding box center [561, 196] width 23 height 21
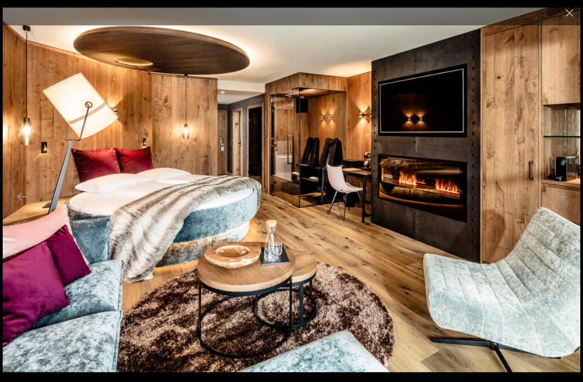
click at [562, 197] on button "Next slide" at bounding box center [561, 196] width 23 height 21
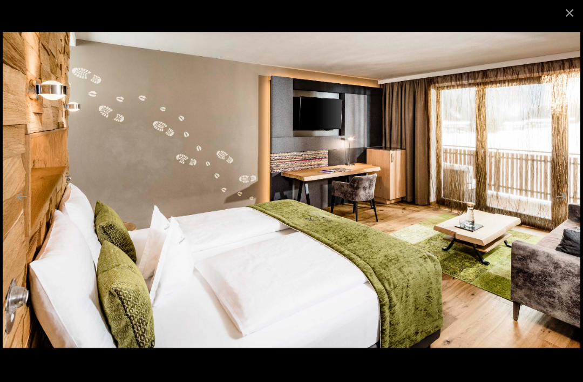
click at [557, 195] on button "Next slide" at bounding box center [561, 196] width 23 height 21
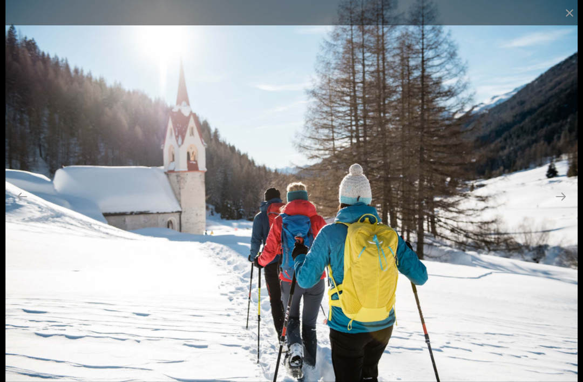
click at [562, 203] on button "Next slide" at bounding box center [561, 196] width 23 height 21
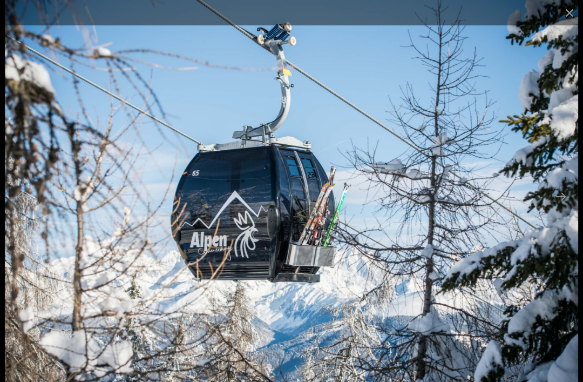
click at [564, 200] on button "Next slide" at bounding box center [561, 196] width 23 height 21
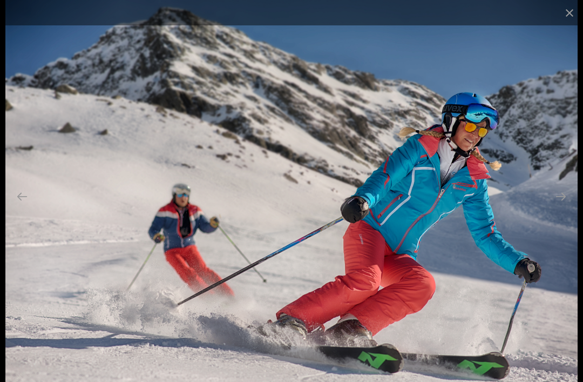
click at [563, 188] on button "Next slide" at bounding box center [561, 196] width 23 height 21
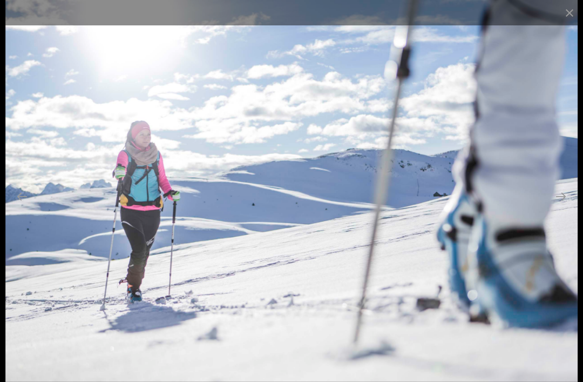
click at [567, 193] on button "Next slide" at bounding box center [561, 196] width 23 height 21
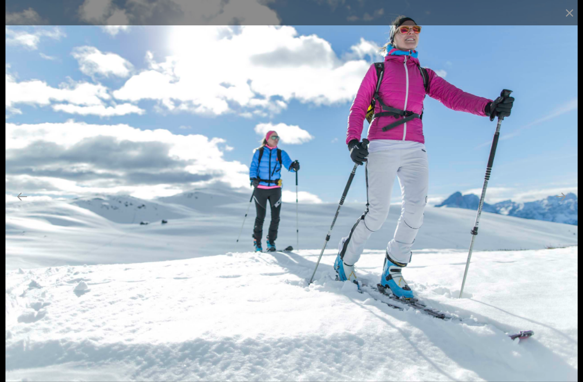
click at [567, 195] on button "Next slide" at bounding box center [561, 196] width 23 height 21
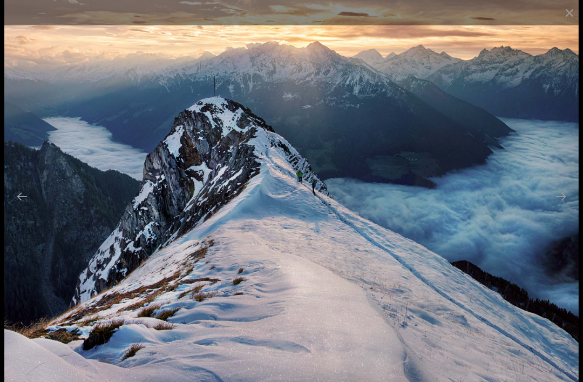
click at [565, 203] on button "Next slide" at bounding box center [561, 196] width 23 height 21
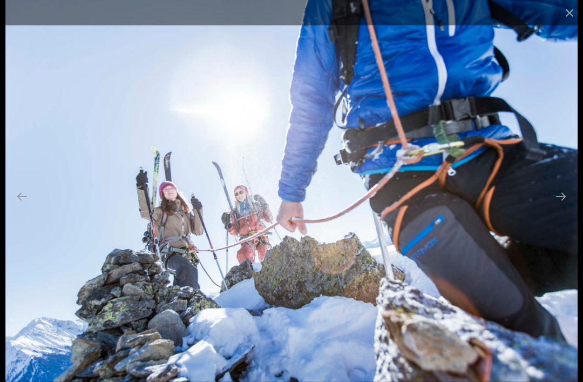
click at [567, 194] on button "Next slide" at bounding box center [561, 196] width 23 height 21
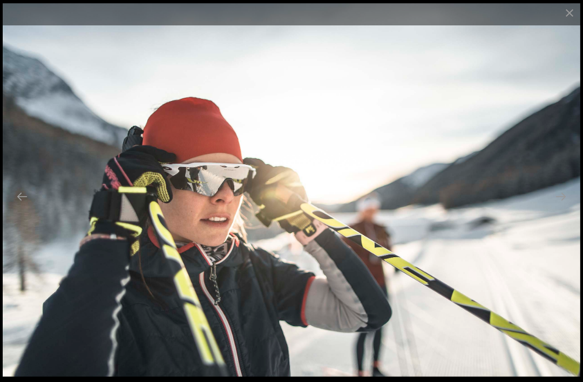
click at [570, 200] on button "Next slide" at bounding box center [561, 196] width 23 height 21
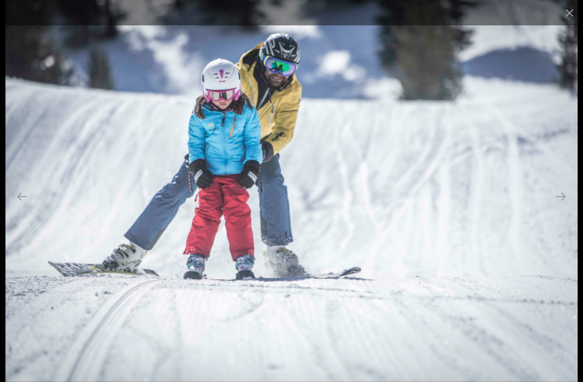
click at [566, 203] on button "Next slide" at bounding box center [561, 196] width 23 height 21
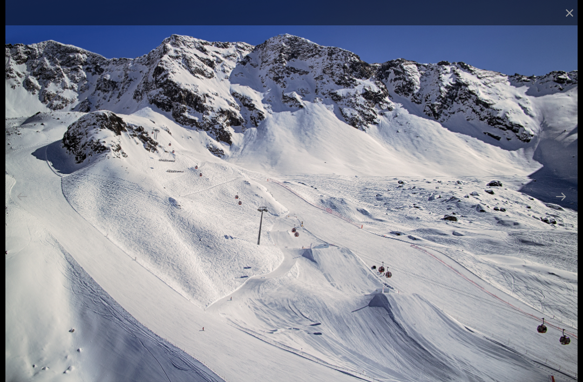
click at [567, 201] on button "Next slide" at bounding box center [561, 196] width 23 height 21
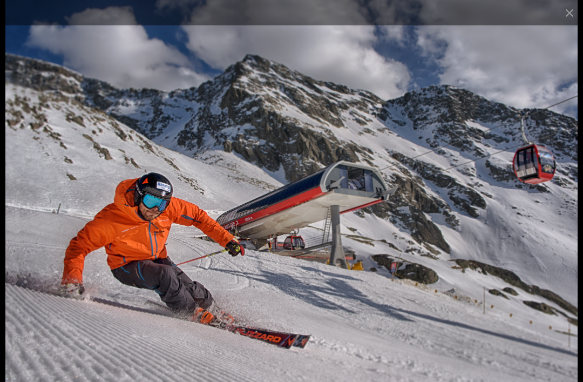
click at [564, 204] on button "Next slide" at bounding box center [561, 196] width 23 height 21
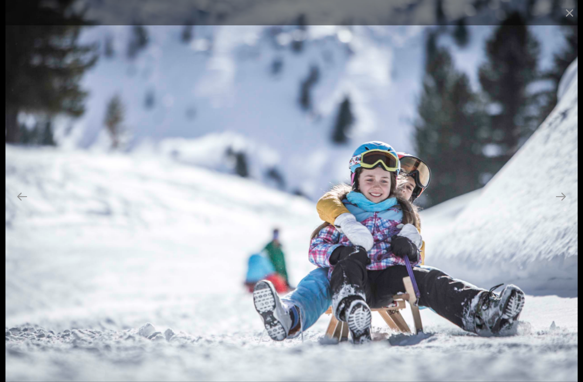
click at [569, 201] on button "Next slide" at bounding box center [561, 196] width 23 height 21
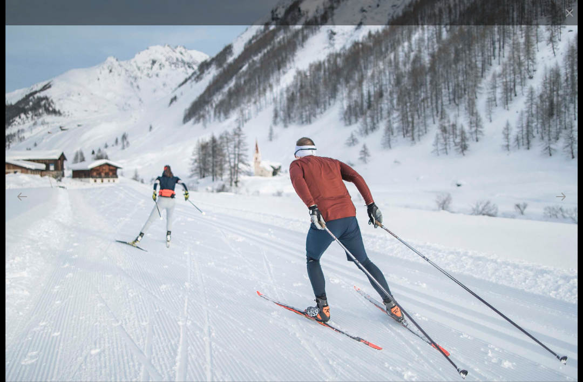
click at [567, 204] on button "Next slide" at bounding box center [561, 196] width 23 height 21
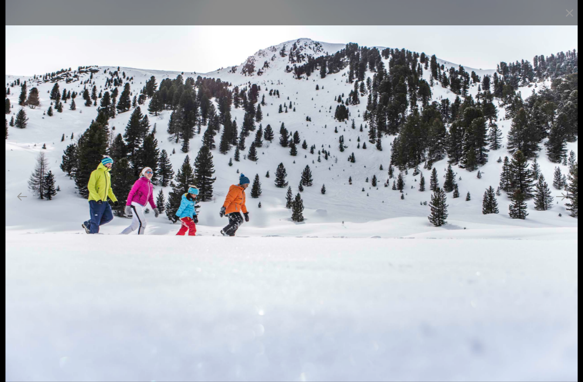
click at [567, 199] on button "Next slide" at bounding box center [561, 196] width 23 height 21
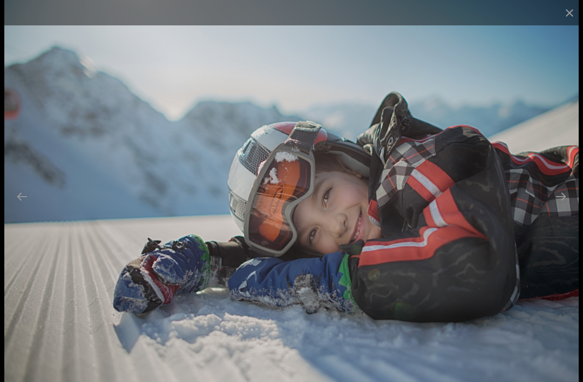
click at [569, 201] on button "Next slide" at bounding box center [561, 196] width 23 height 21
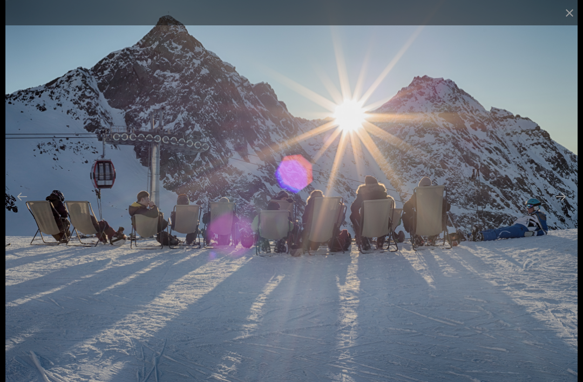
click at [567, 204] on button "Next slide" at bounding box center [561, 196] width 23 height 21
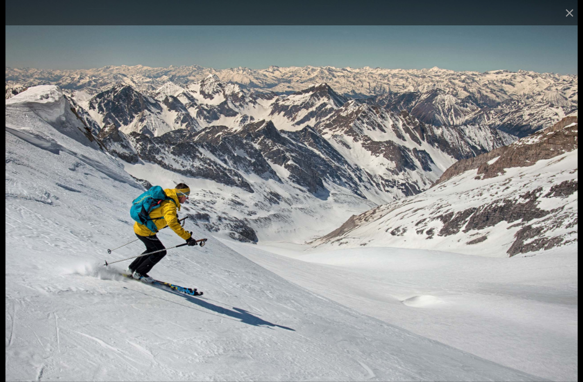
click at [570, 199] on button "Next slide" at bounding box center [561, 196] width 23 height 21
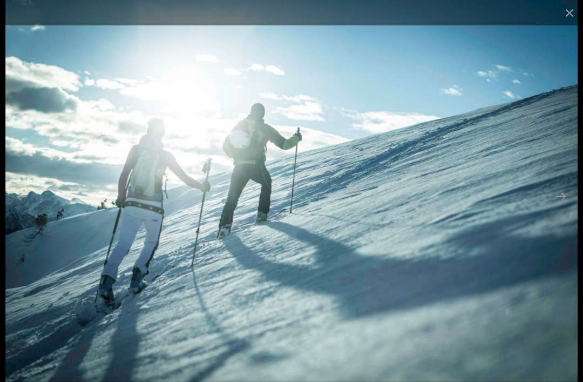
click at [565, 200] on button "Next slide" at bounding box center [561, 196] width 23 height 21
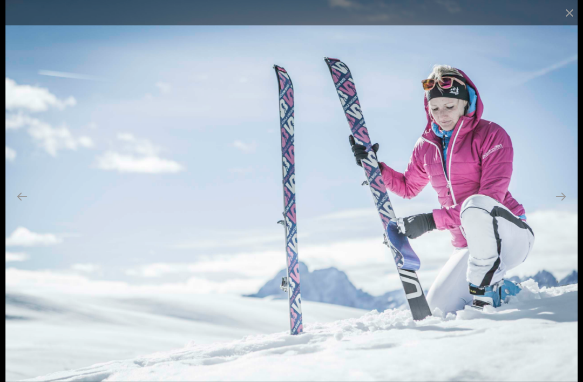
click at [565, 16] on button "Close gallery" at bounding box center [569, 12] width 27 height 25
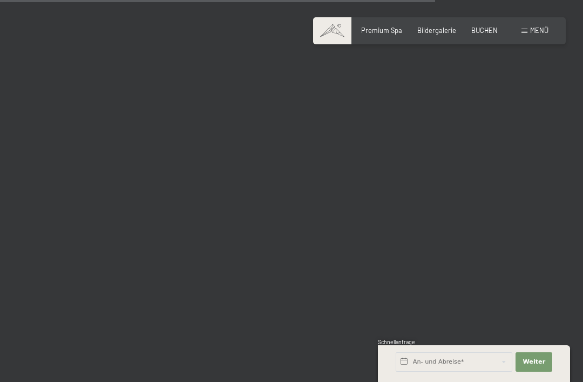
scroll to position [6077, 0]
